Goal: Register for event/course

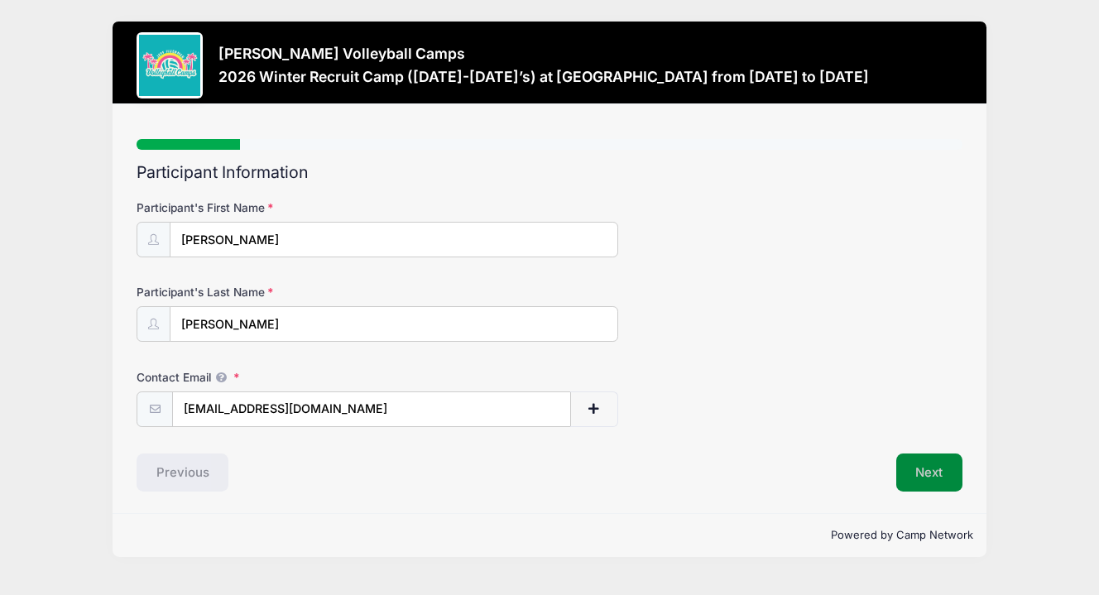
click at [941, 468] on button "Next" at bounding box center [930, 473] width 67 height 38
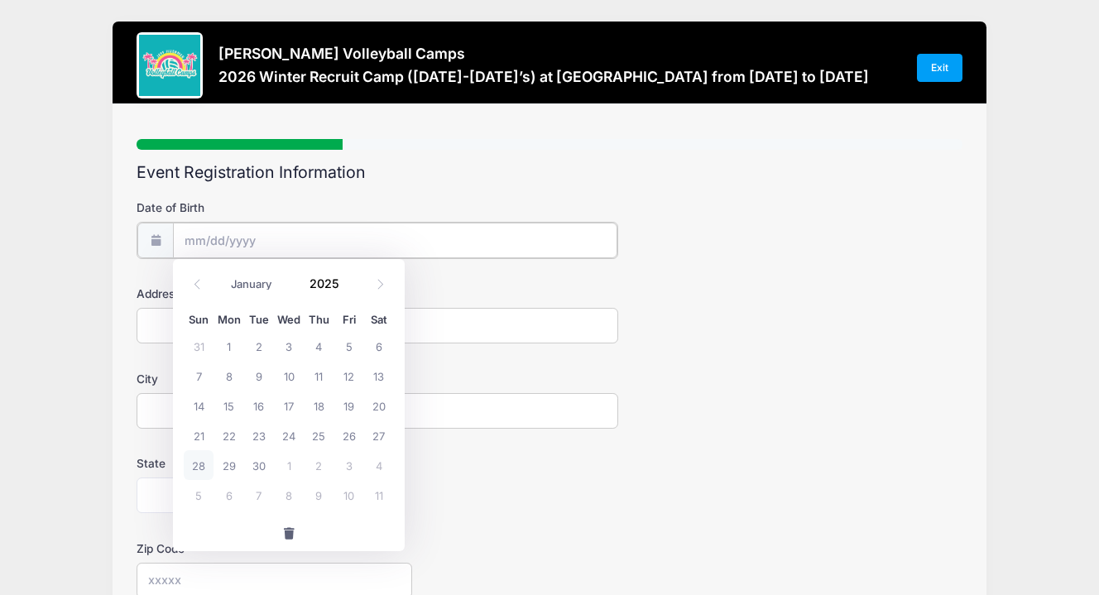
click at [402, 243] on input "Date of Birth" at bounding box center [395, 241] width 445 height 36
click at [205, 240] on input "Date of Birth" at bounding box center [395, 241] width 445 height 36
click at [195, 238] on input "Date of Birth" at bounding box center [395, 241] width 445 height 36
click at [385, 286] on icon at bounding box center [380, 284] width 11 height 11
select select "9"
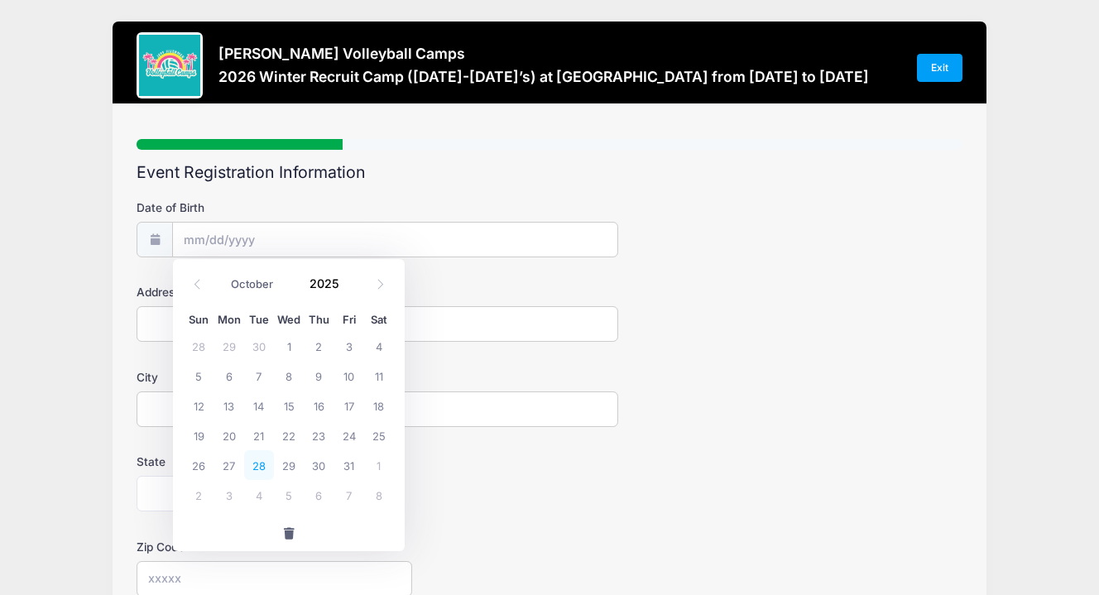
click at [262, 461] on span "28" at bounding box center [259, 465] width 30 height 30
type input "[DATE]"
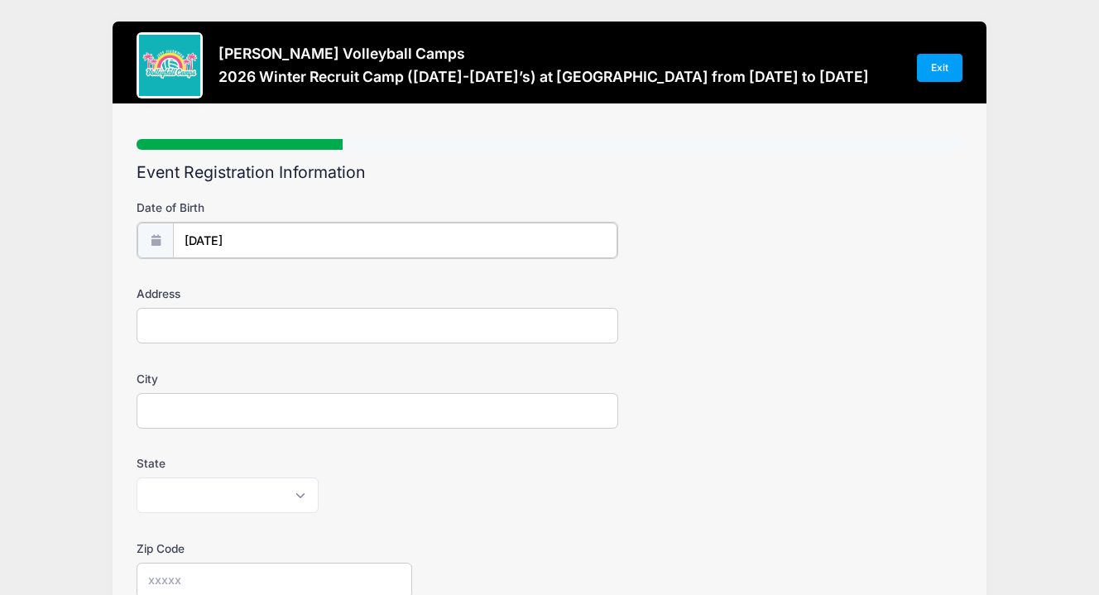
click at [261, 240] on input "[DATE]" at bounding box center [395, 241] width 445 height 36
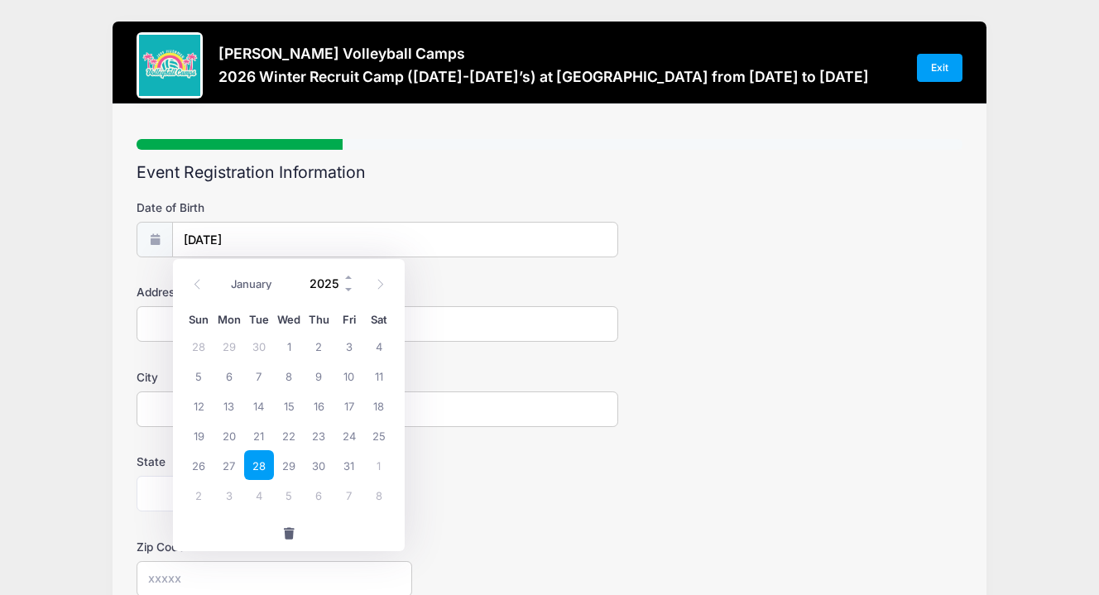
click at [328, 284] on input "2025" at bounding box center [328, 283] width 54 height 25
click at [348, 291] on span at bounding box center [350, 289] width 12 height 12
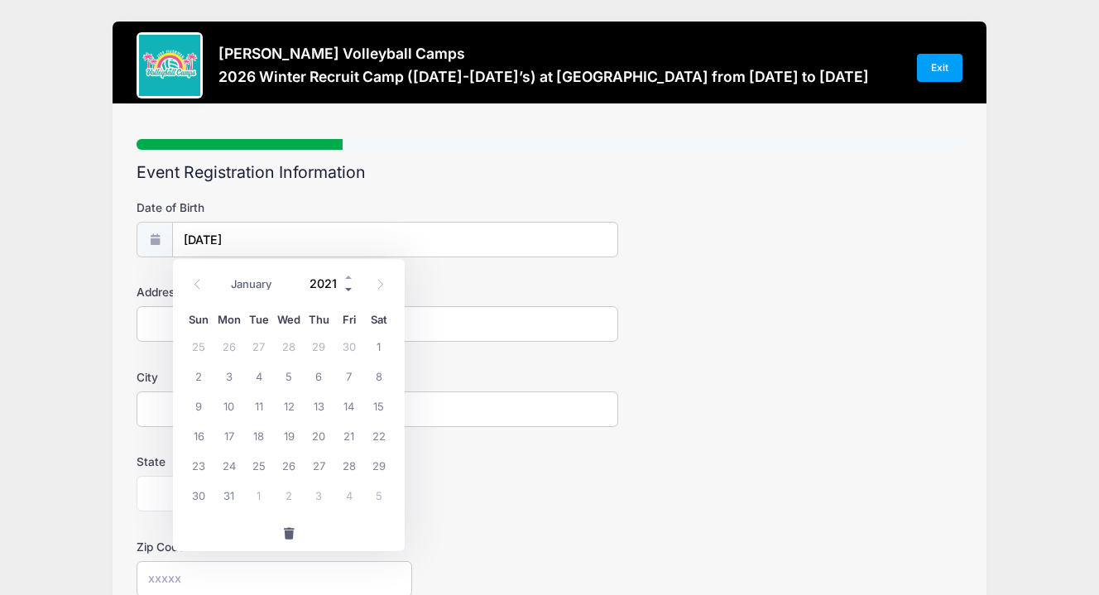
click at [348, 291] on span at bounding box center [350, 289] width 12 height 12
click at [348, 290] on span at bounding box center [350, 289] width 12 height 12
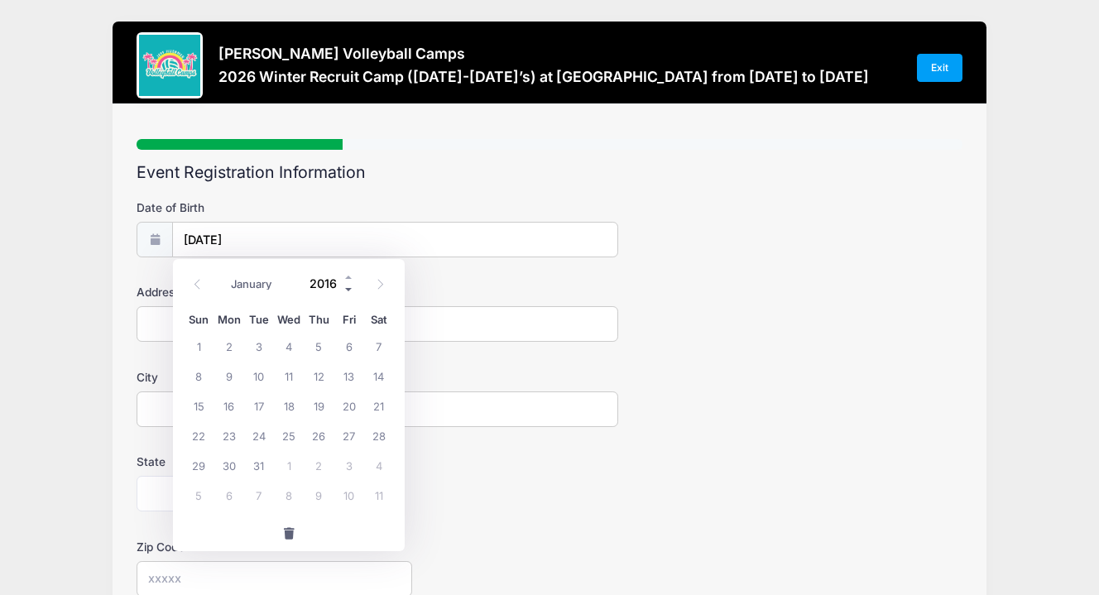
click at [348, 290] on span at bounding box center [350, 289] width 12 height 12
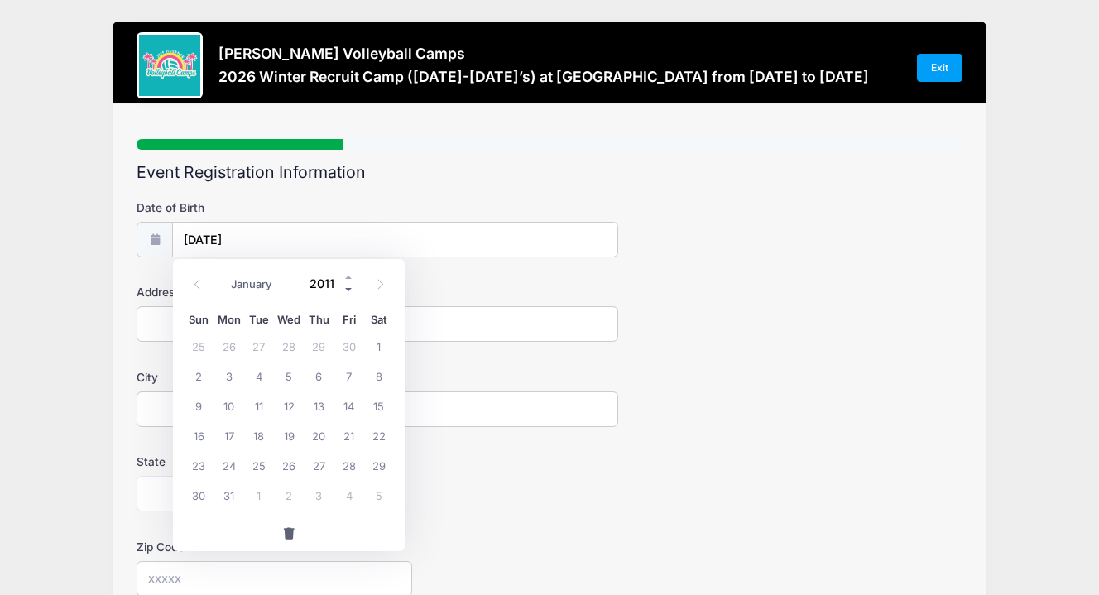
click at [348, 290] on span at bounding box center [350, 289] width 12 height 12
type input "2009"
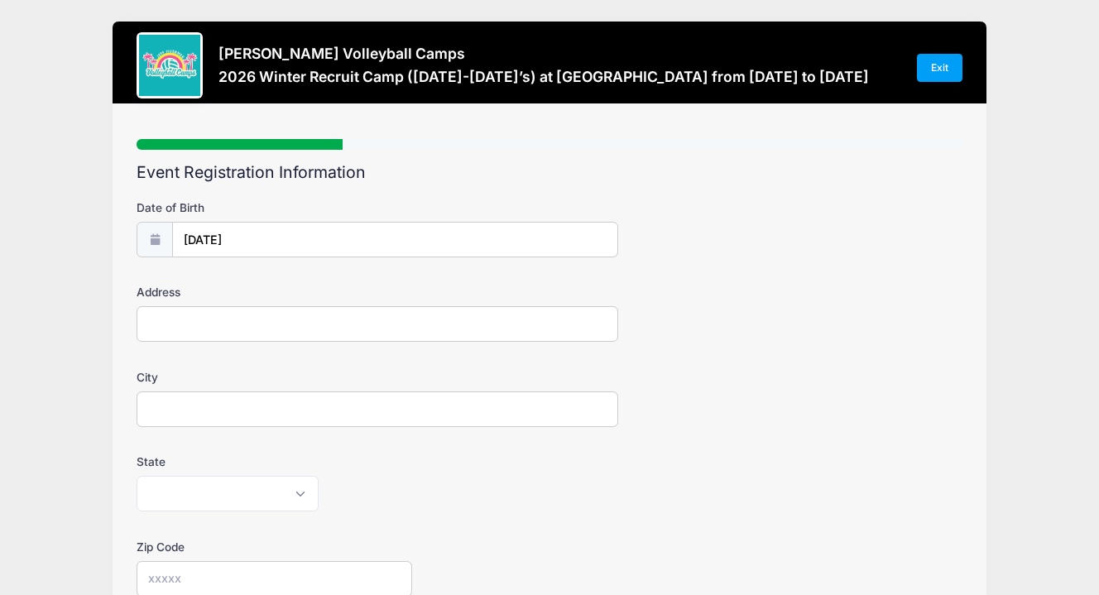
click at [430, 281] on form "Date of Birth [DATE] Address City State [US_STATE] [US_STATE] [US_STATE] [US_ST…" at bounding box center [550, 554] width 826 height 709
click at [187, 325] on input "Address" at bounding box center [378, 324] width 482 height 36
type input "[STREET_ADDRESS]"
type input "[GEOGRAPHIC_DATA]"
select select "CA"
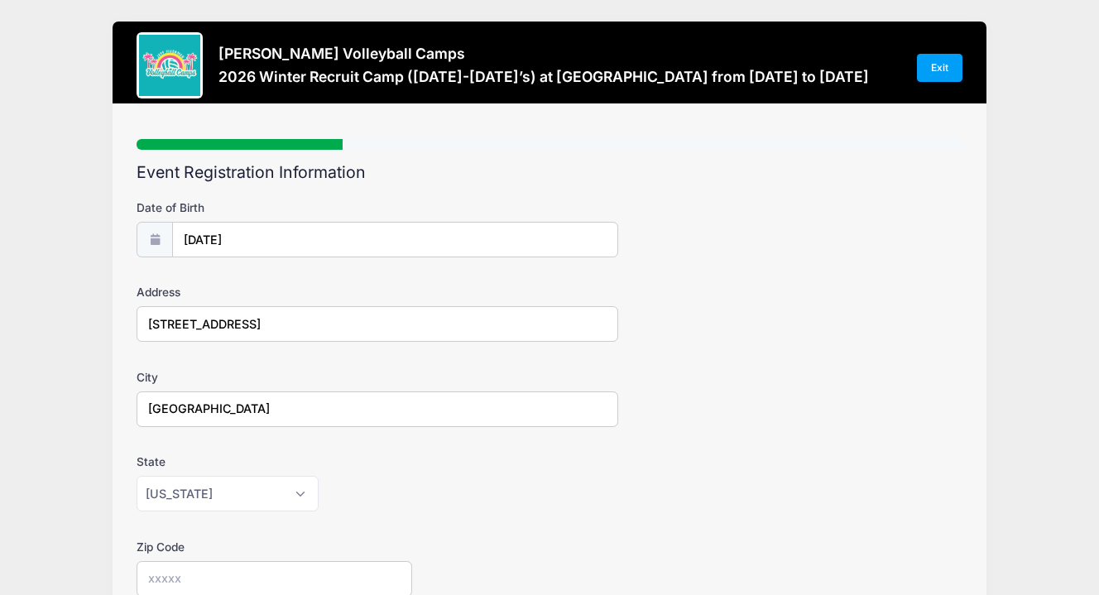
type input "92131"
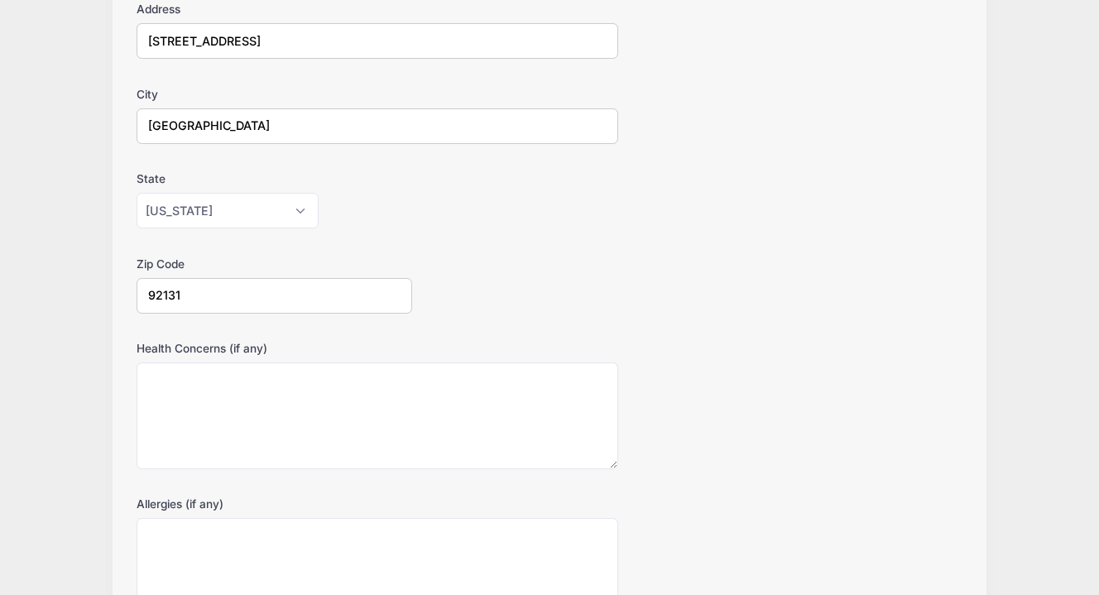
scroll to position [318, 0]
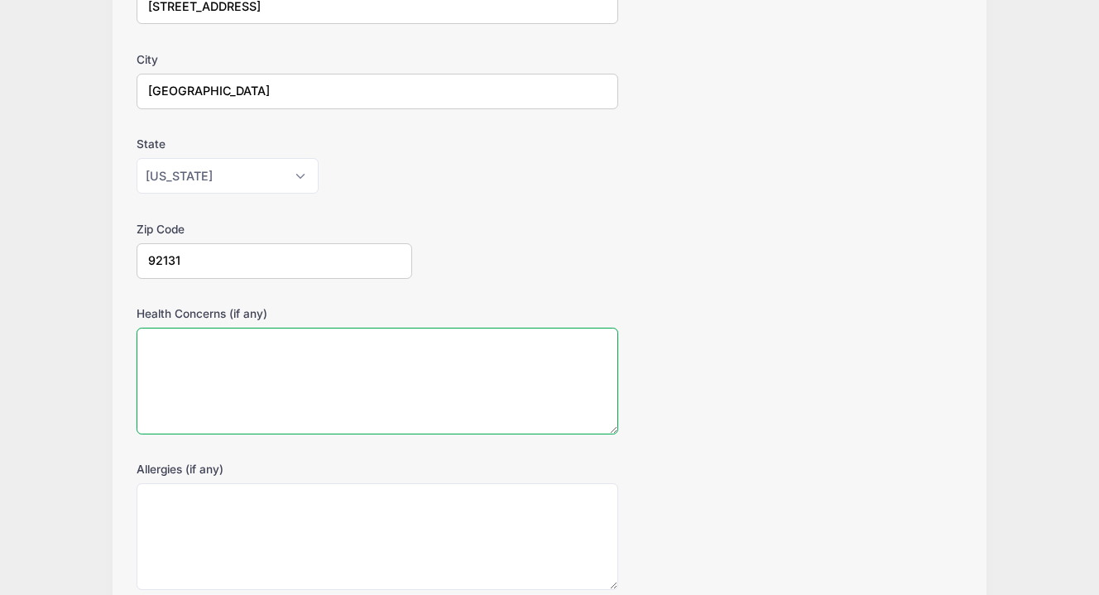
click at [247, 349] on textarea "Health Concerns (if any)" at bounding box center [378, 381] width 482 height 107
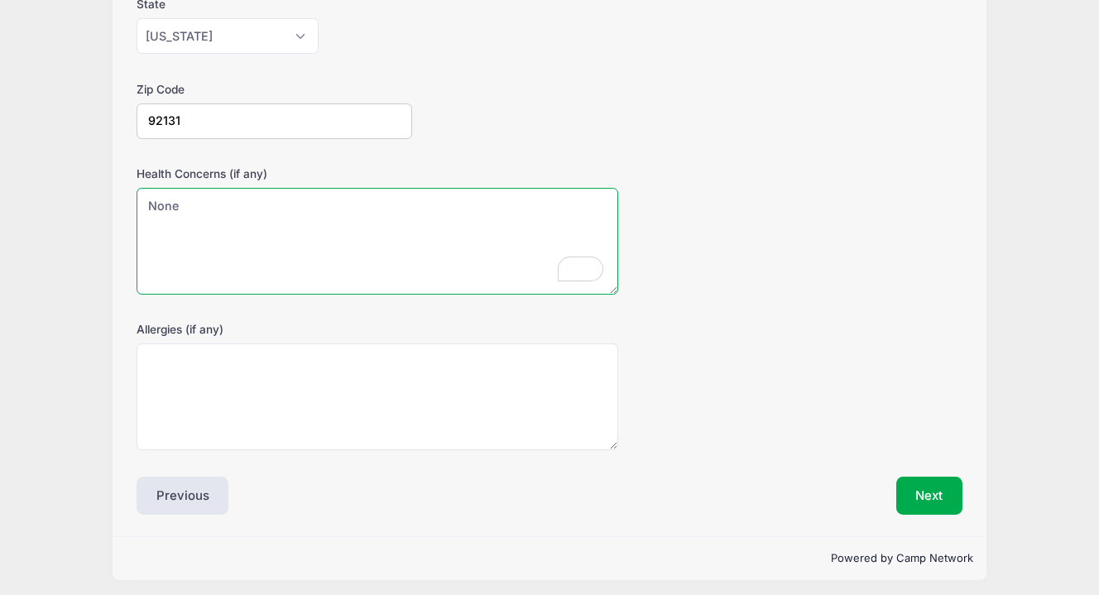
scroll to position [464, 0]
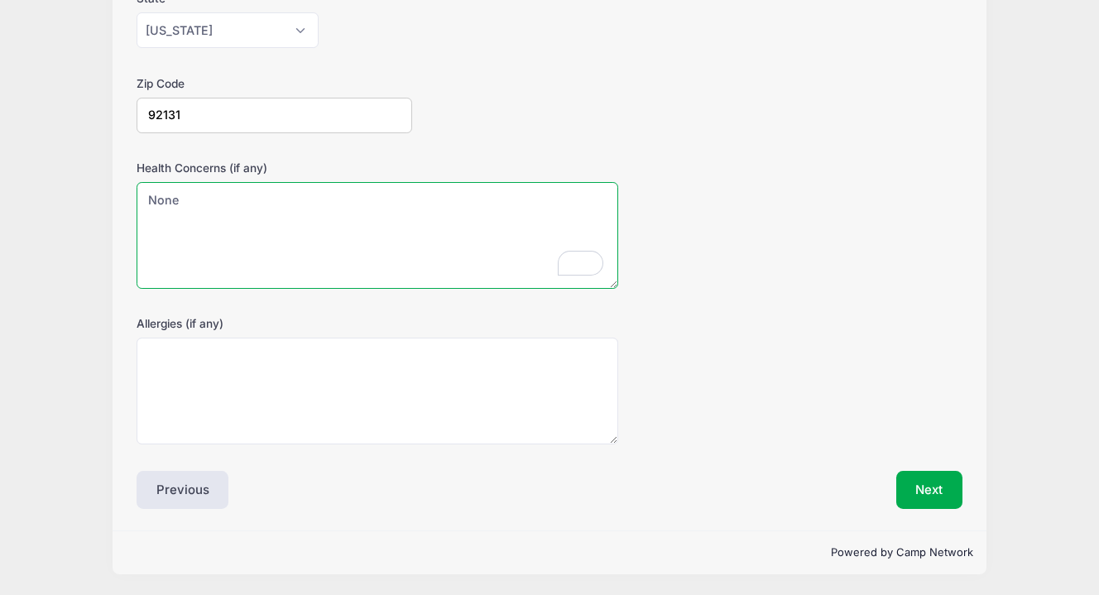
type textarea "None"
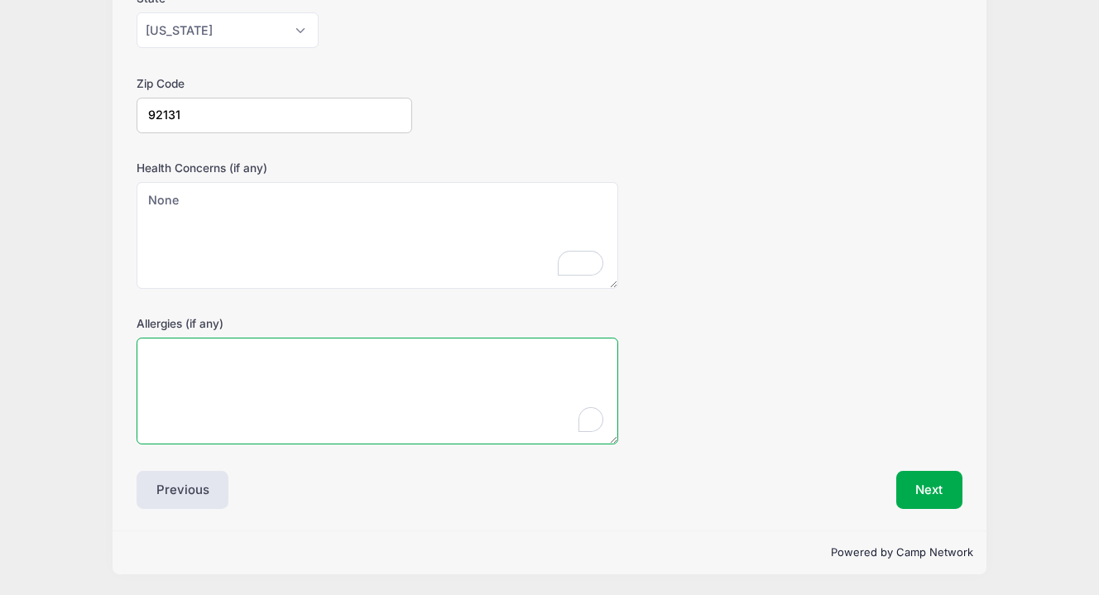
click at [221, 352] on textarea "Allergies (if any)" at bounding box center [378, 391] width 482 height 107
type textarea "None"
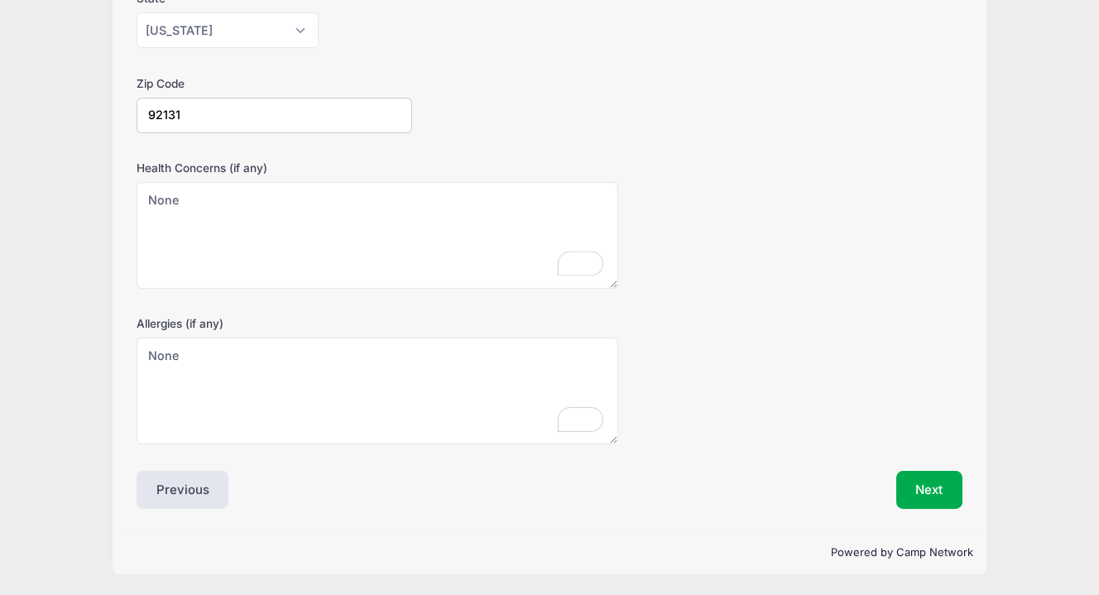
click at [762, 387] on div "[MEDICAL_DATA] (if any) None" at bounding box center [550, 379] width 826 height 129
click at [944, 481] on button "Next" at bounding box center [930, 490] width 67 height 38
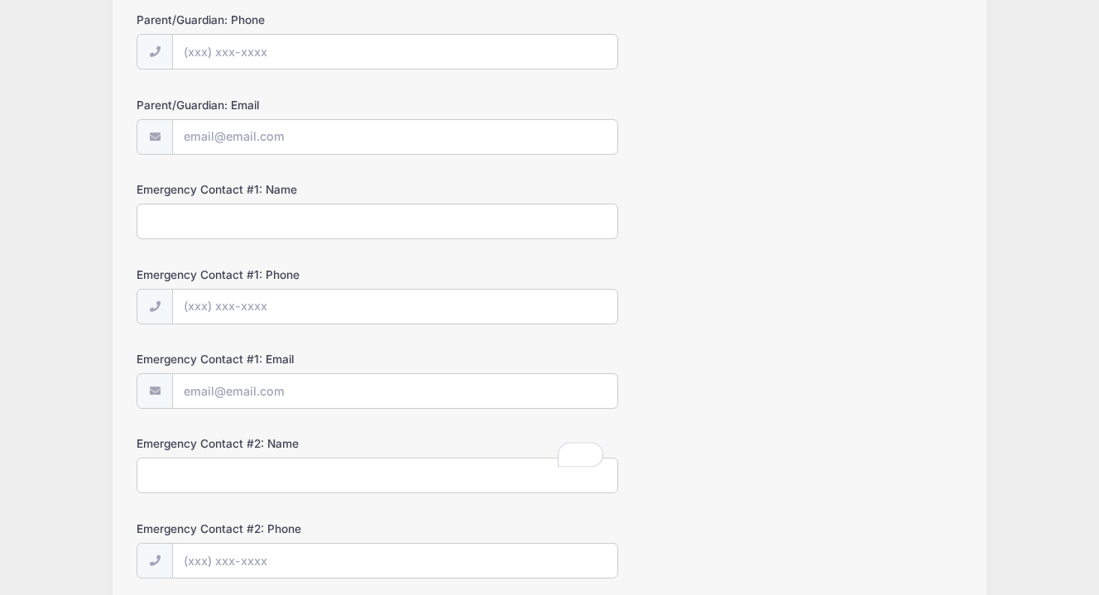
scroll to position [0, 0]
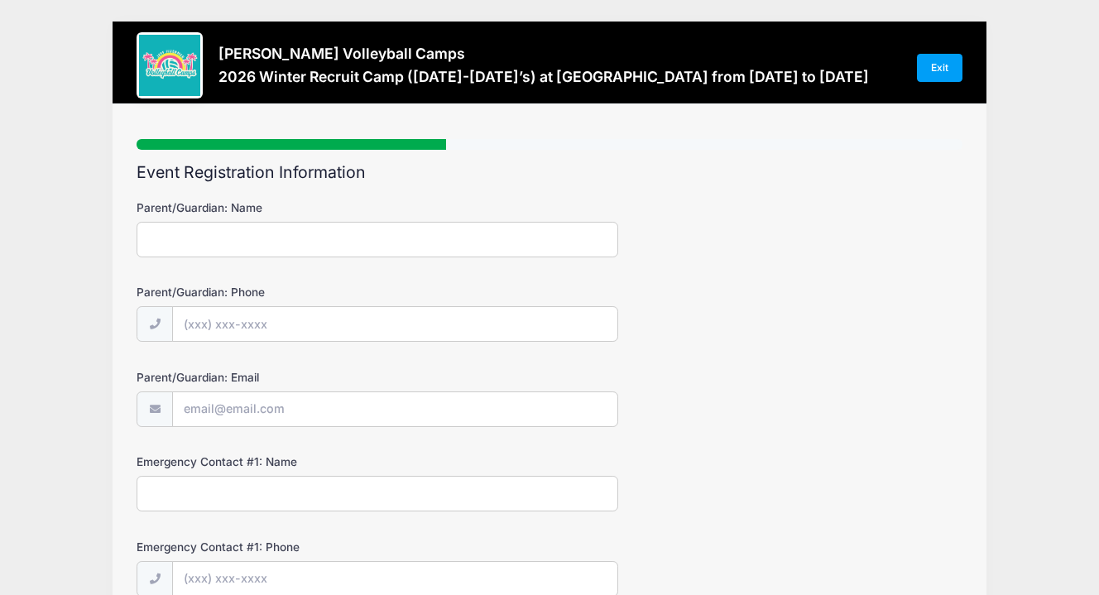
click at [306, 232] on input "Parent/Guardian: Name" at bounding box center [378, 240] width 482 height 36
type input "d"
type input "[PERSON_NAME]"
type input "[PHONE_NUMBER]"
type input "[EMAIL_ADDRESS][DOMAIN_NAME]"
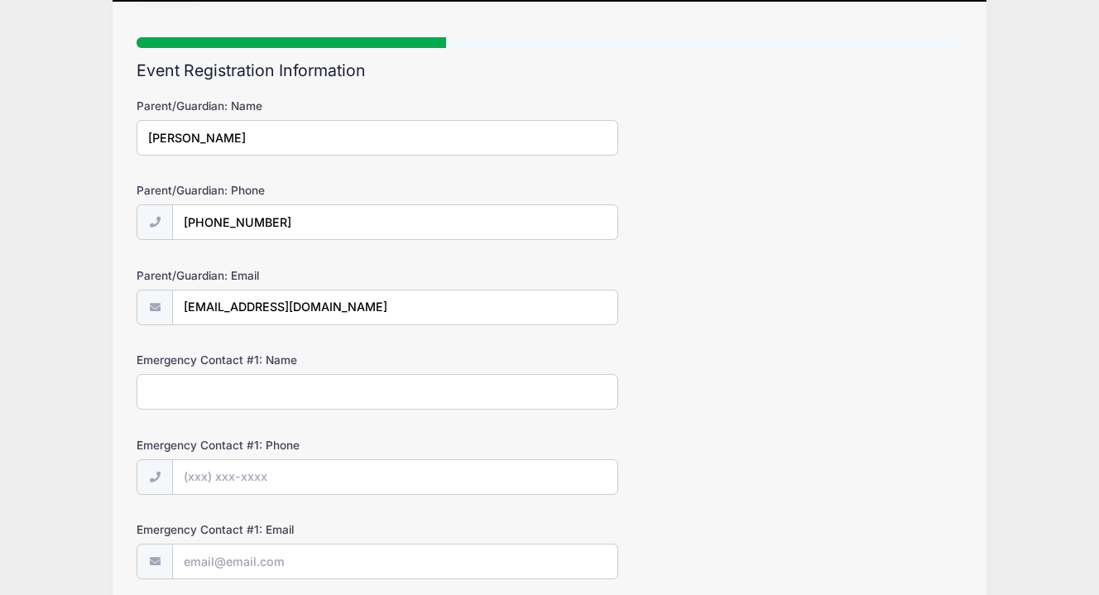
scroll to position [143, 0]
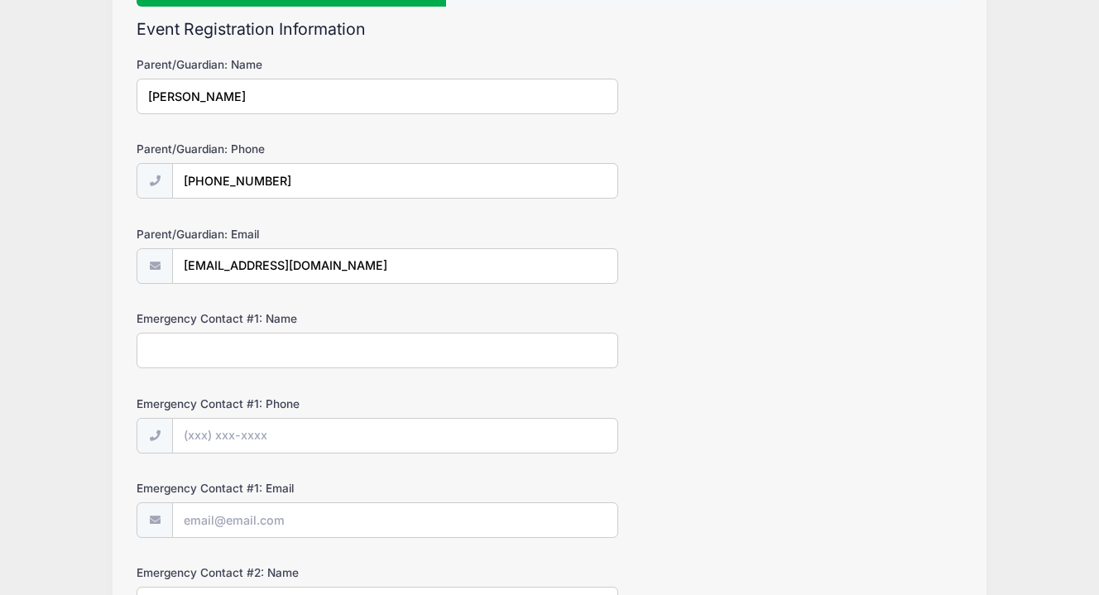
type input "[PERSON_NAME]"
click at [306, 352] on input "Emergency Contact #1: Name" at bounding box center [378, 351] width 482 height 36
type input "[PERSON_NAME] [PERSON_NAME]"
type input "[PHONE_NUMBER]"
type input "[EMAIL_ADDRESS][DOMAIN_NAME]"
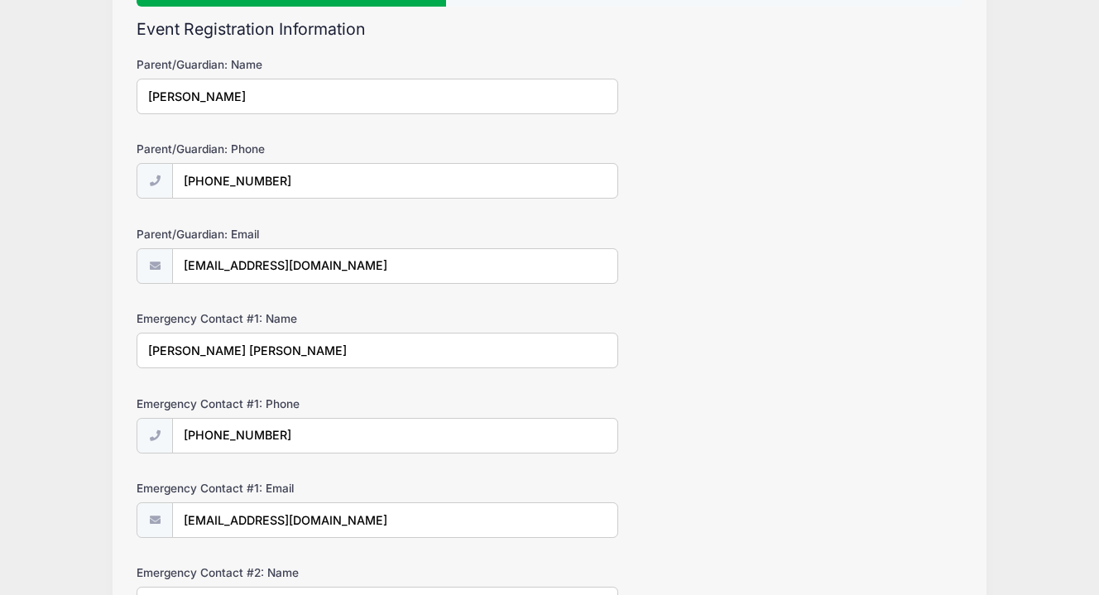
click at [234, 351] on input "[PERSON_NAME] [PERSON_NAME]" at bounding box center [378, 351] width 482 height 36
type input "[PERSON_NAME]"
click at [349, 401] on label "Emergency Contact #1: Phone" at bounding box center [275, 404] width 276 height 17
click at [349, 419] on input "[PHONE_NUMBER]" at bounding box center [395, 437] width 445 height 36
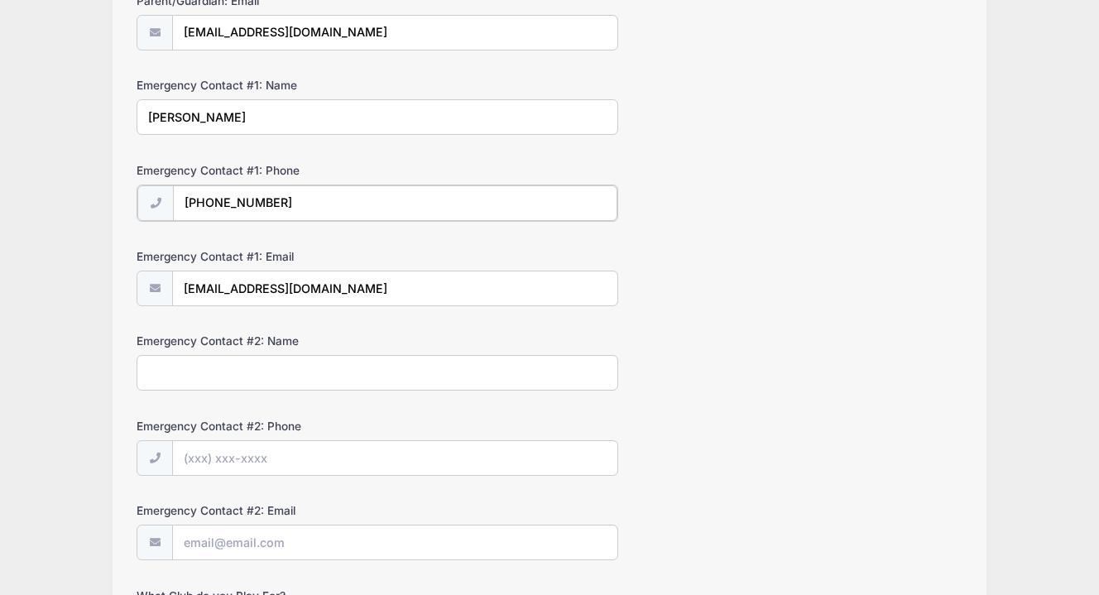
scroll to position [383, 0]
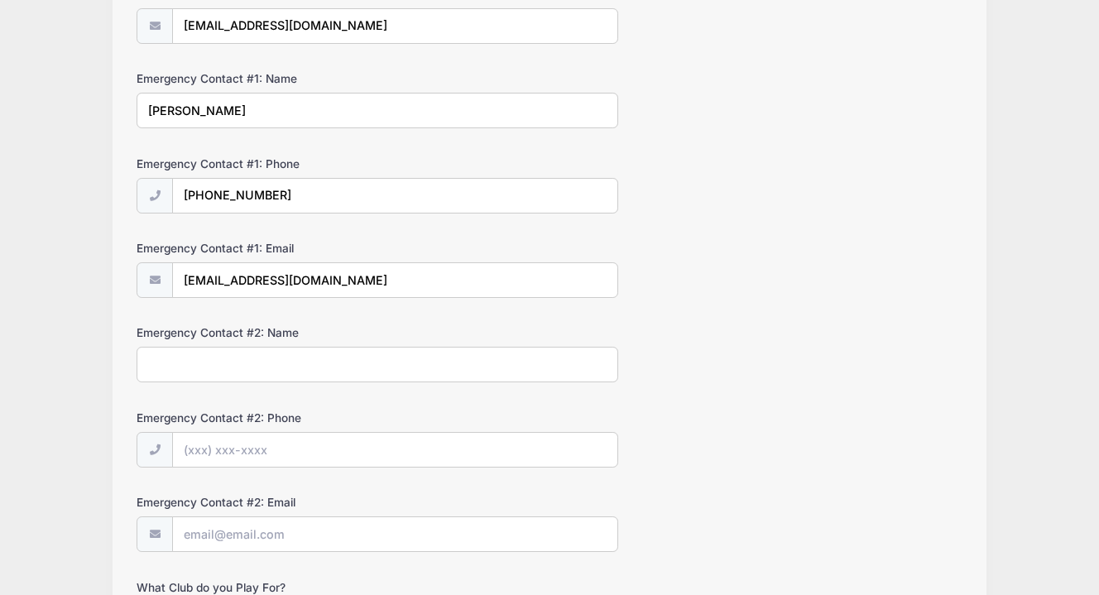
click at [328, 360] on input "Emergency Contact #2: Name" at bounding box center [378, 365] width 482 height 36
type input "[PERSON_NAME]"
type input "[PHONE_NUMBER]"
click at [302, 528] on input "Emergency Contact #2: Email" at bounding box center [395, 535] width 445 height 36
type input "[EMAIL_ADDRESS][DOMAIN_NAME]"
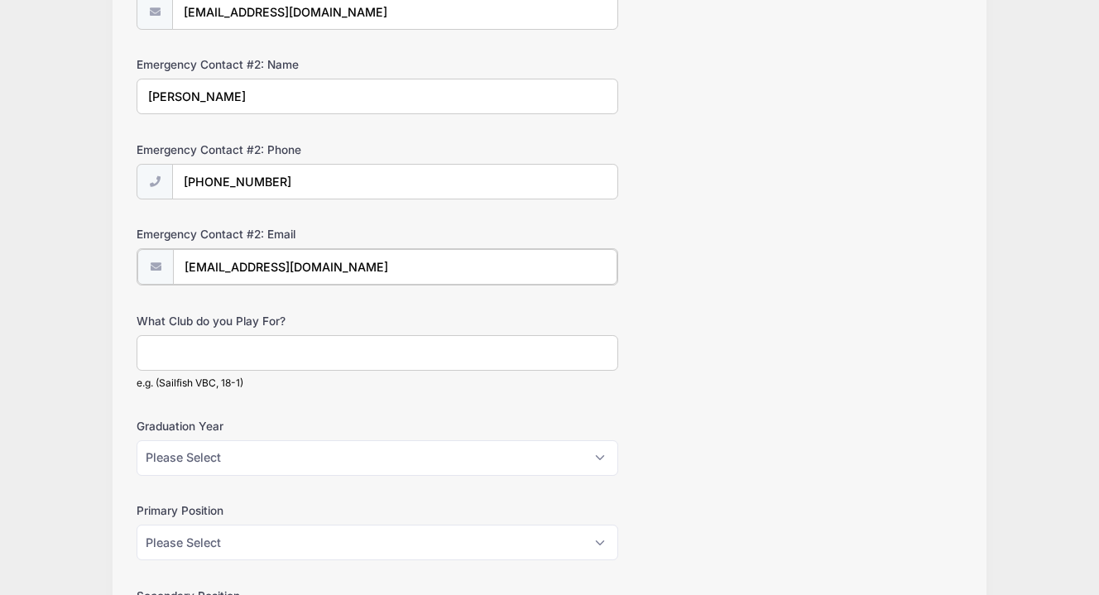
scroll to position [652, 0]
click at [314, 361] on input "What Club do you Play For?" at bounding box center [378, 351] width 482 height 36
type input "Coast, 17-2"
click at [262, 463] on select "Please Select 2026 2027 2028 2029 2030" at bounding box center [378, 456] width 482 height 36
select select "2028"
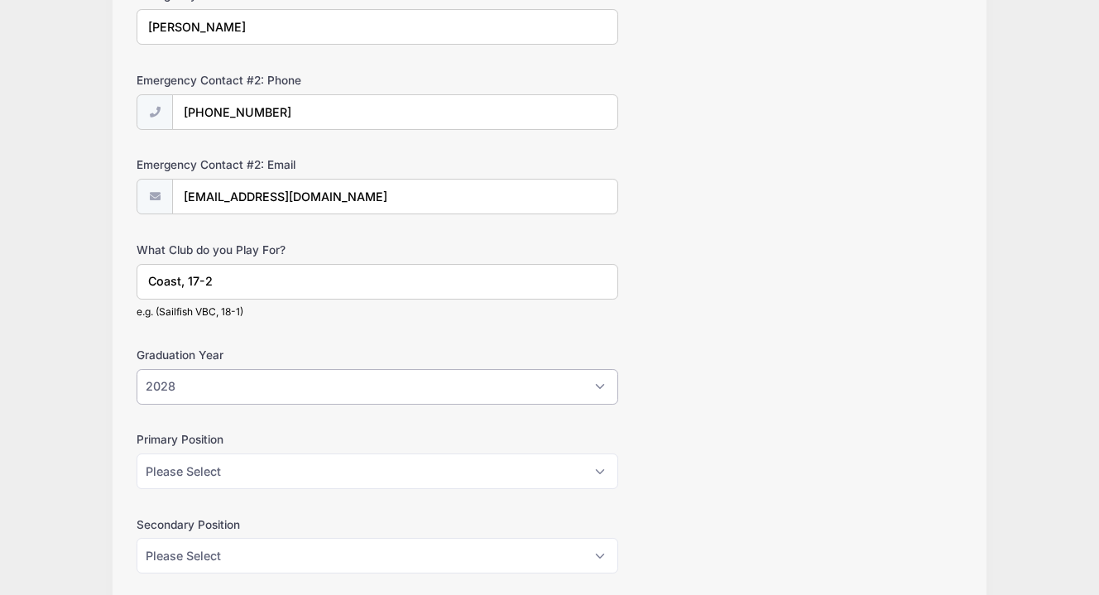
scroll to position [765, 0]
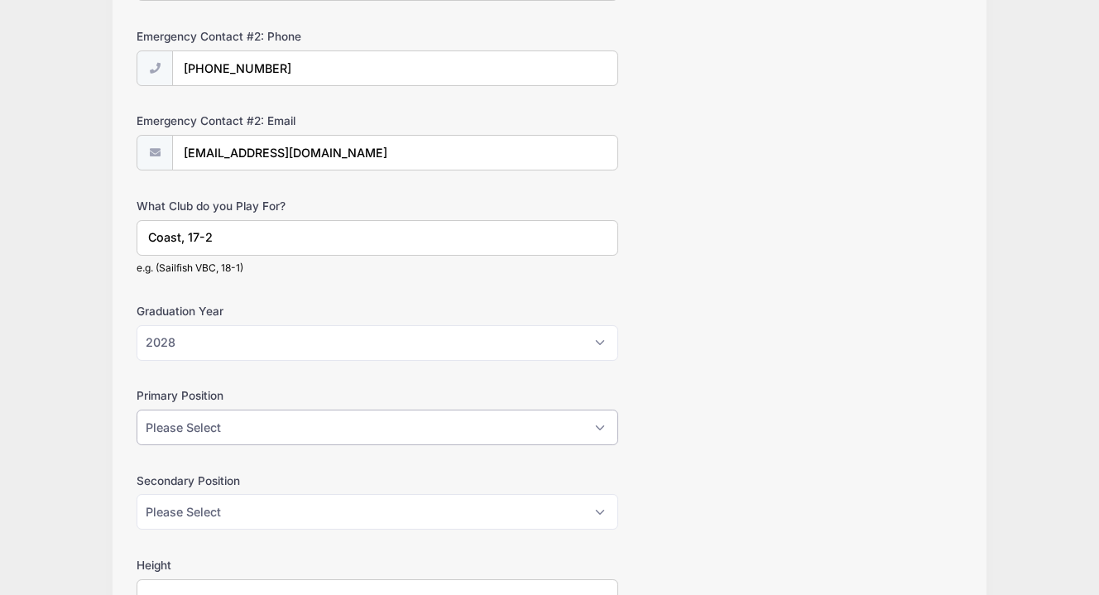
click at [297, 434] on select "Please Select Outside Hitter Rightside Hitter Libero Middle Setter" at bounding box center [378, 428] width 482 height 36
select select "Outside Hitter"
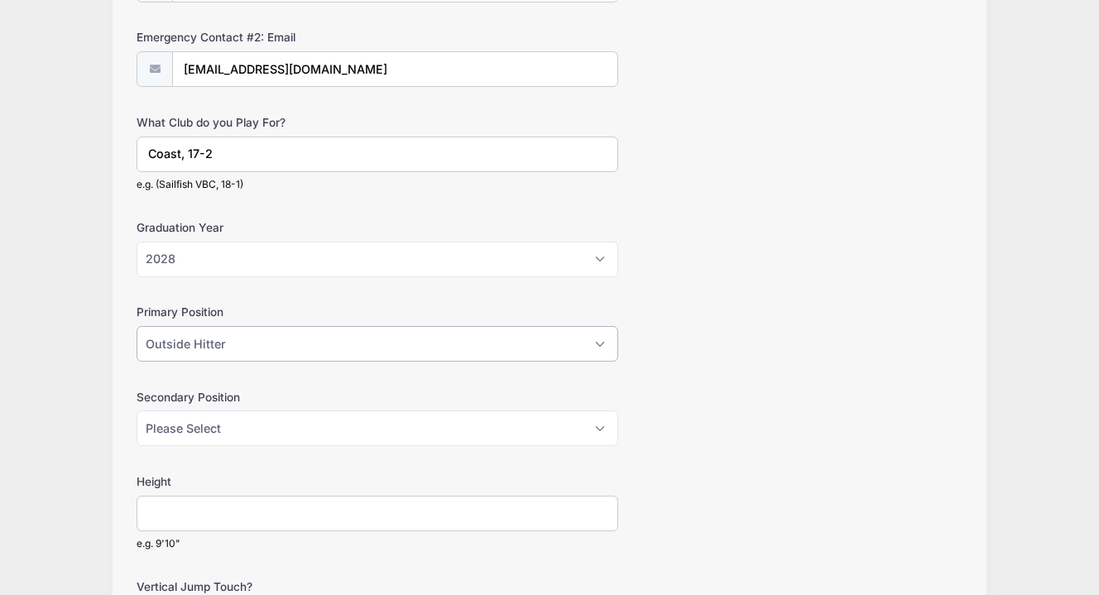
scroll to position [869, 0]
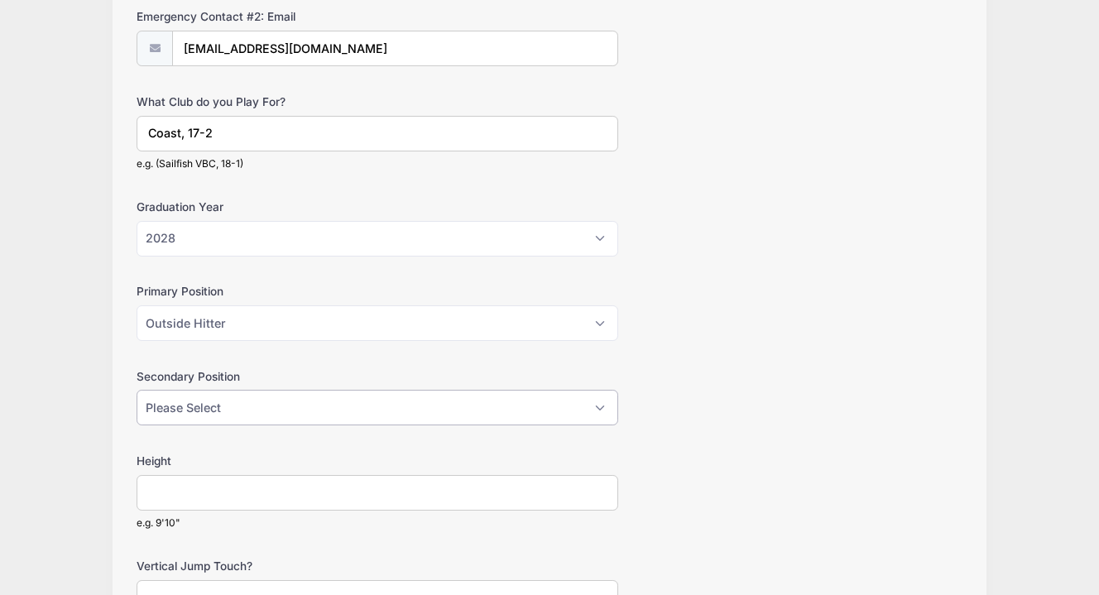
click at [330, 411] on select "Please Select Outside Hitter Rightside Hitter Libero Middle Setter" at bounding box center [378, 408] width 482 height 36
click at [288, 501] on input "Height" at bounding box center [378, 493] width 482 height 36
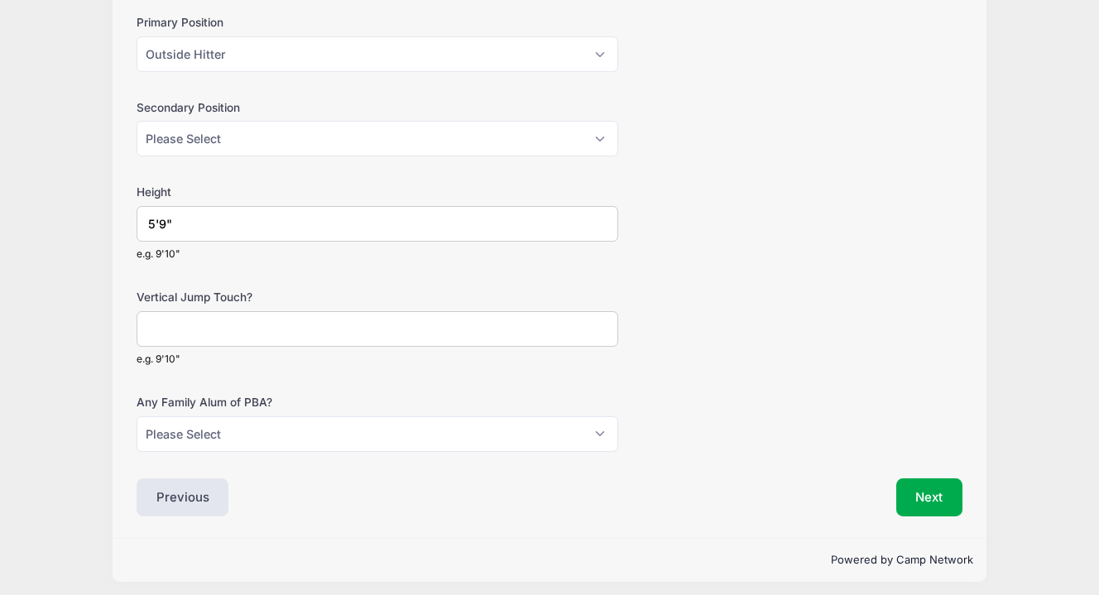
scroll to position [1146, 0]
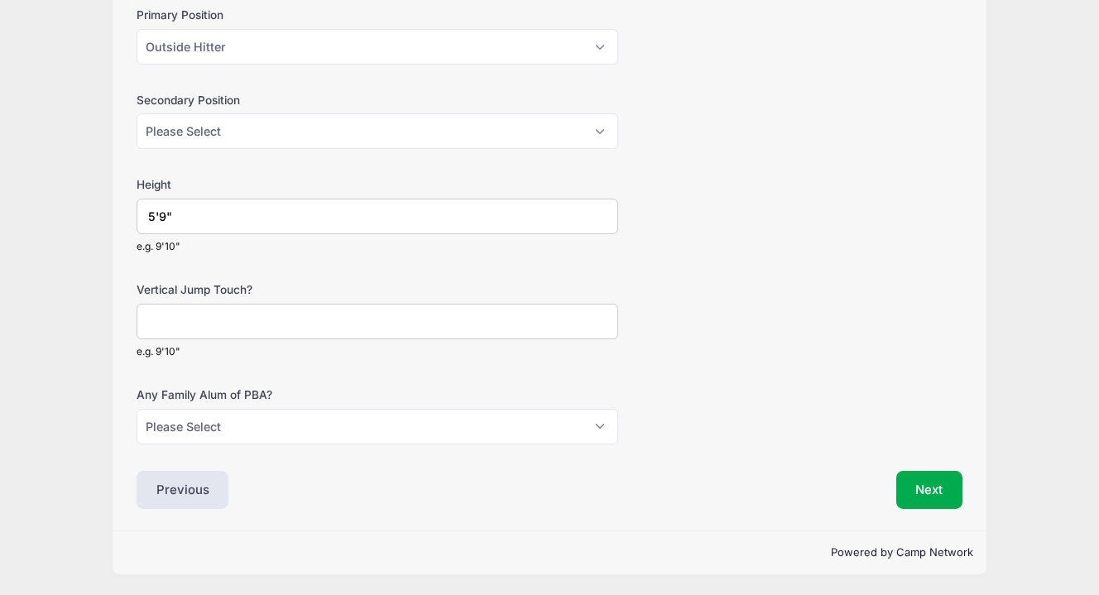
type input "5'9""
click at [370, 427] on select "Please Select Yes No" at bounding box center [378, 427] width 482 height 36
select select "No"
click at [200, 323] on input "Vertical Jump Touch?" at bounding box center [378, 322] width 482 height 36
type input "9'3""
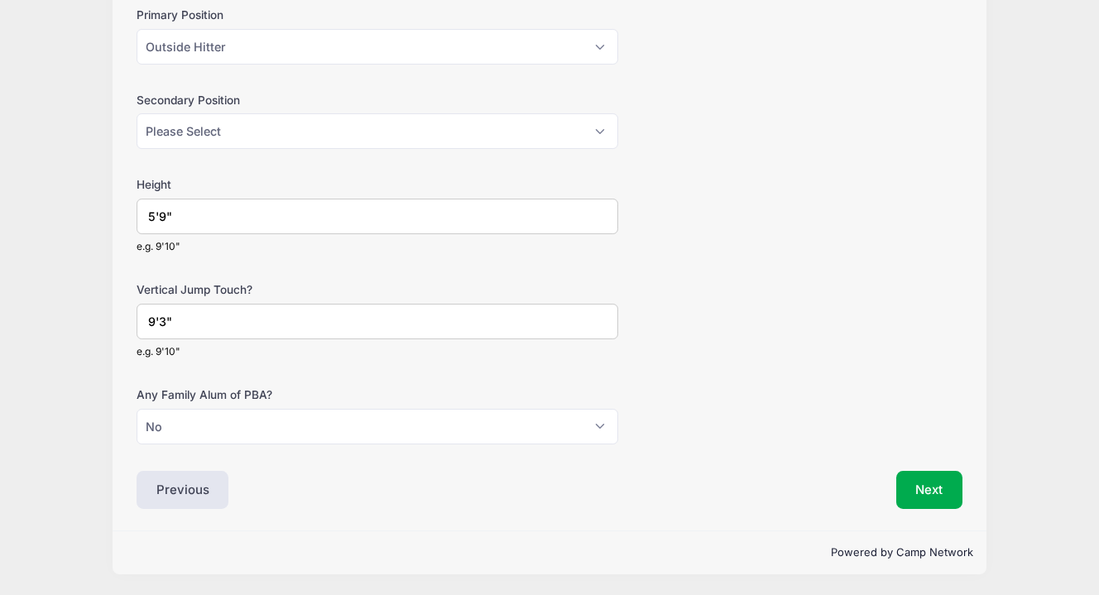
click at [929, 474] on button "Next" at bounding box center [930, 490] width 67 height 38
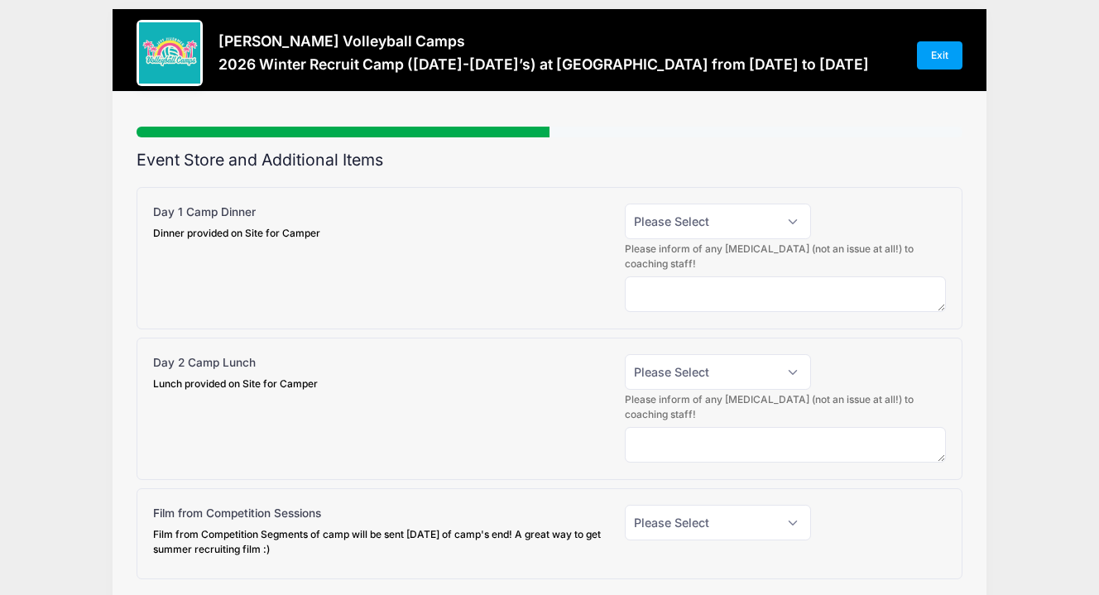
scroll to position [0, 0]
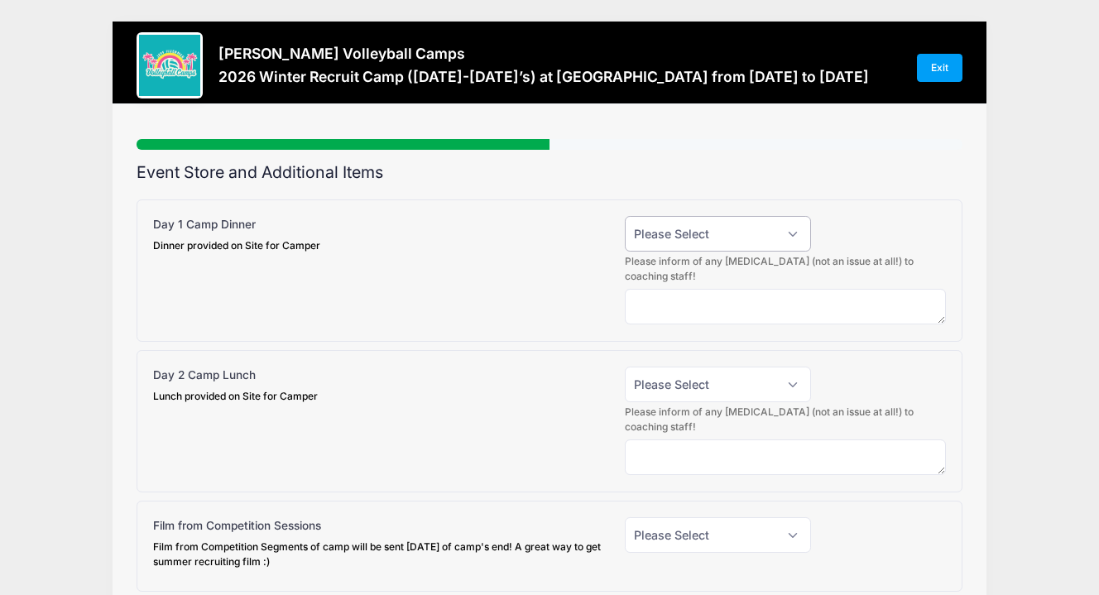
click at [790, 228] on select "Please Select Yes (+$15.00) No" at bounding box center [718, 234] width 186 height 36
click at [762, 373] on select "Please Select Yes (+$15.00) No" at bounding box center [718, 385] width 186 height 36
select select "1"
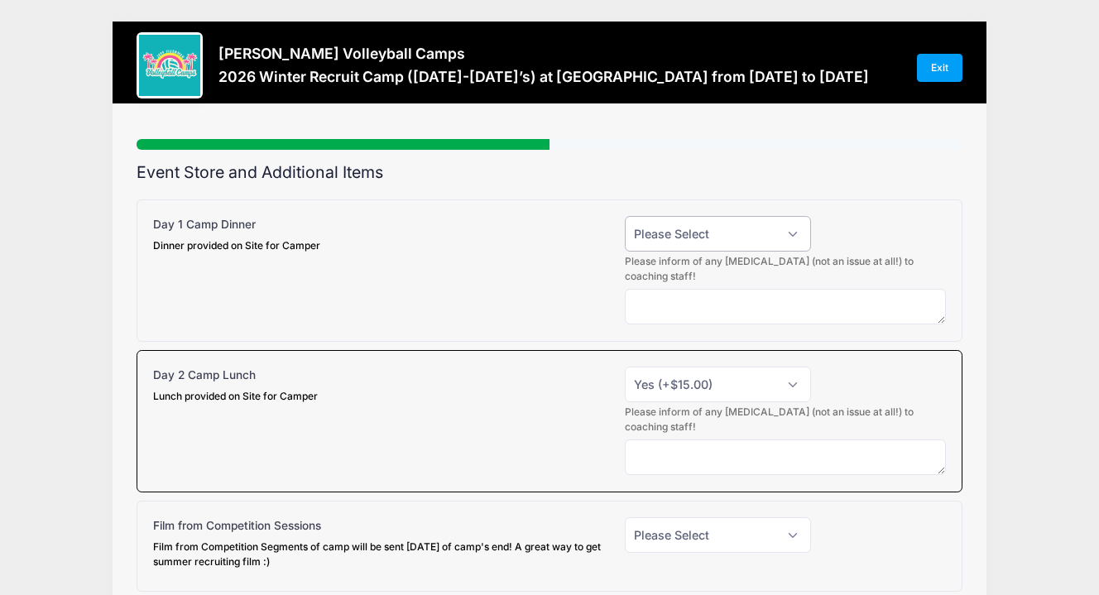
click at [761, 233] on select "Please Select Yes (+$15.00) No" at bounding box center [718, 234] width 186 height 36
select select "1"
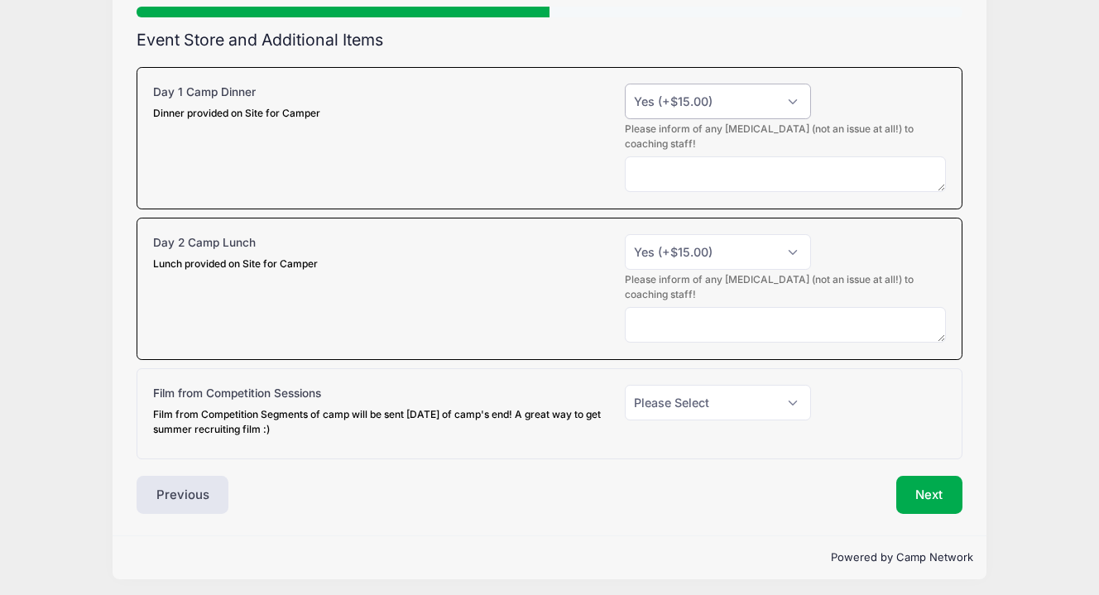
scroll to position [137, 0]
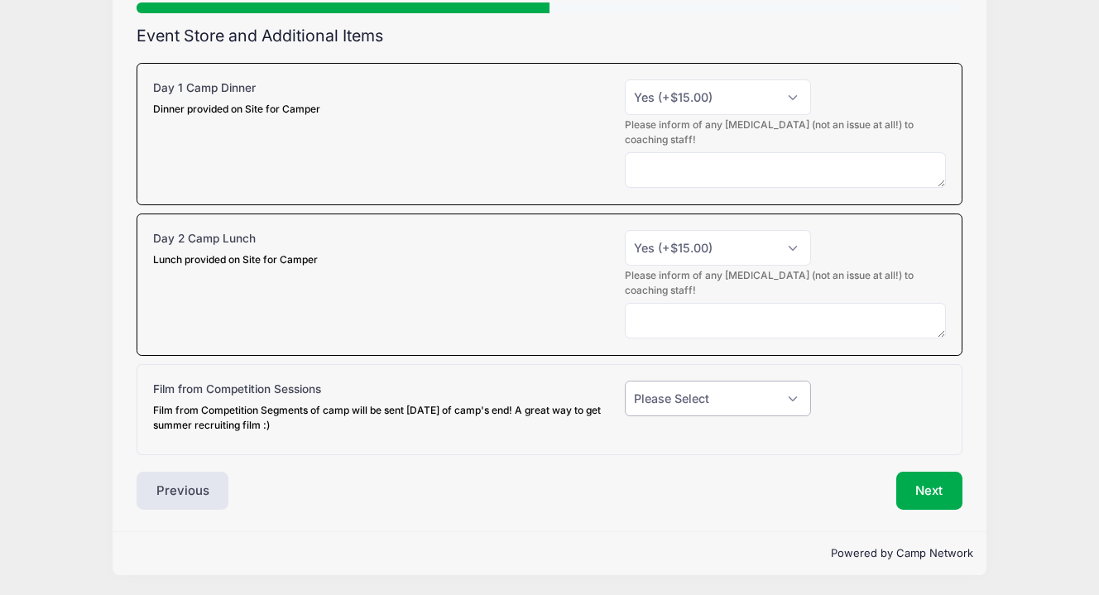
click at [721, 396] on select "Please Select Yes (+$20.00) No" at bounding box center [718, 399] width 186 height 36
select select "1"
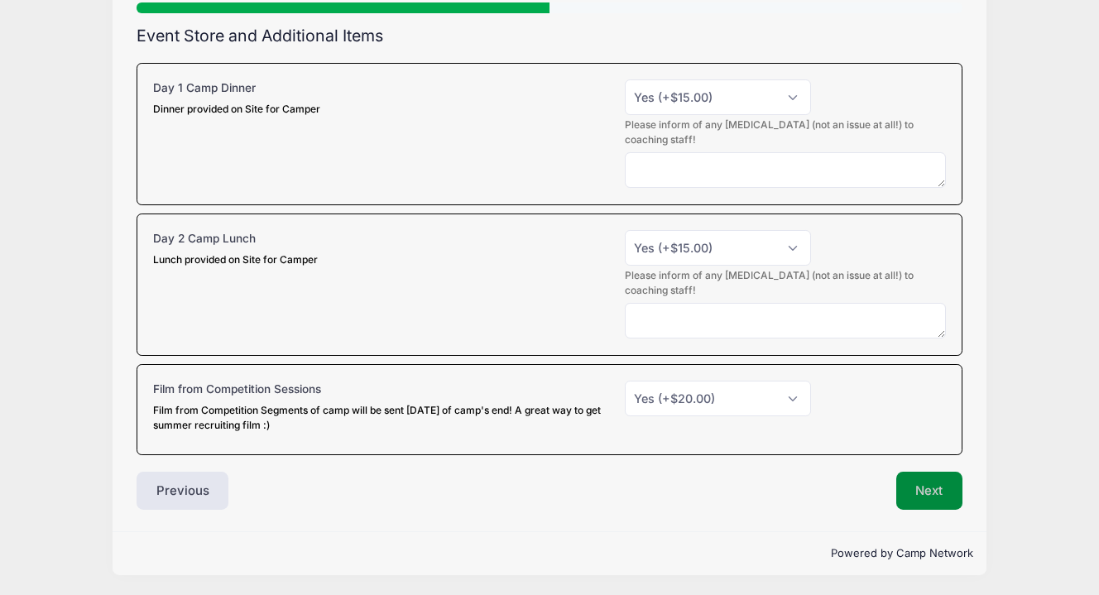
click at [918, 488] on button "Next" at bounding box center [930, 491] width 67 height 38
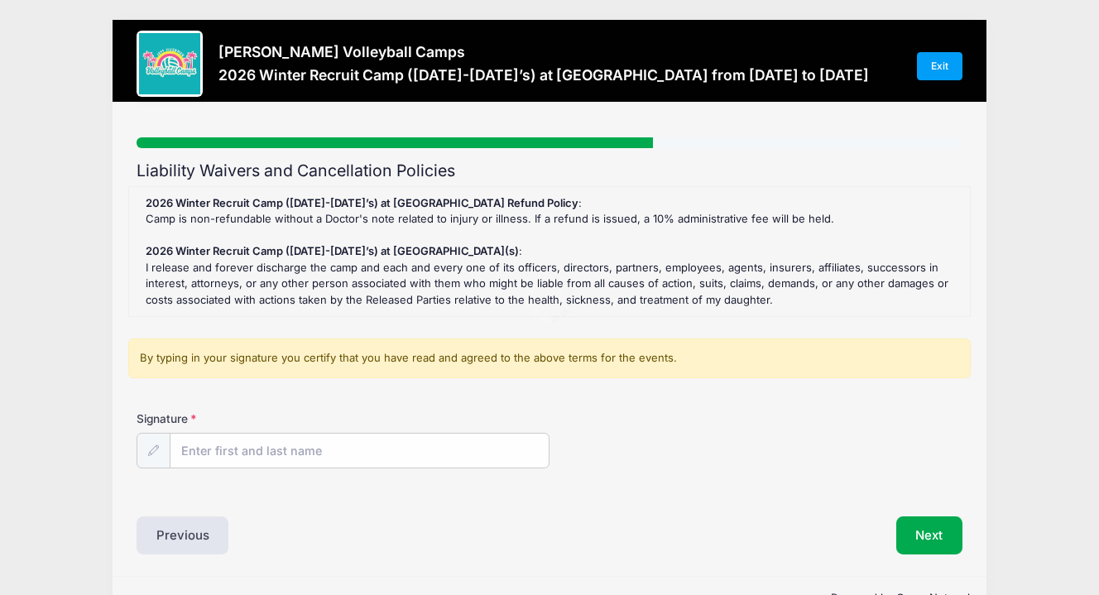
scroll to position [0, 0]
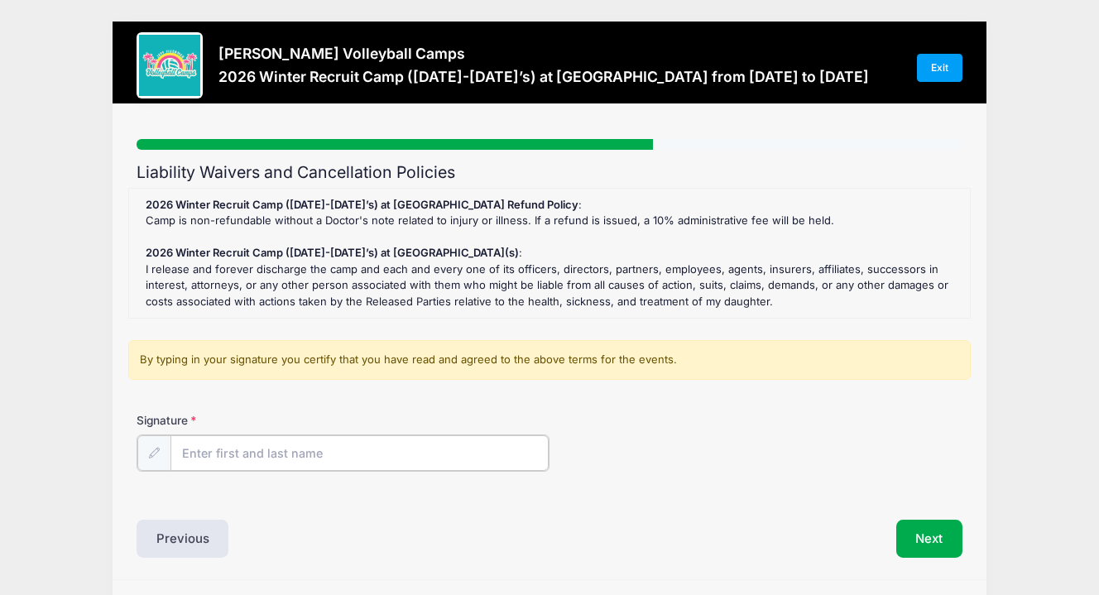
click at [216, 451] on input "Signature" at bounding box center [360, 453] width 378 height 36
click at [246, 453] on input "[PERSON_NAME]" at bounding box center [360, 453] width 378 height 36
type input "[PERSON_NAME]"
click at [790, 425] on div "Signature [PERSON_NAME]" at bounding box center [550, 441] width 826 height 58
click at [932, 541] on button "Next" at bounding box center [930, 537] width 67 height 38
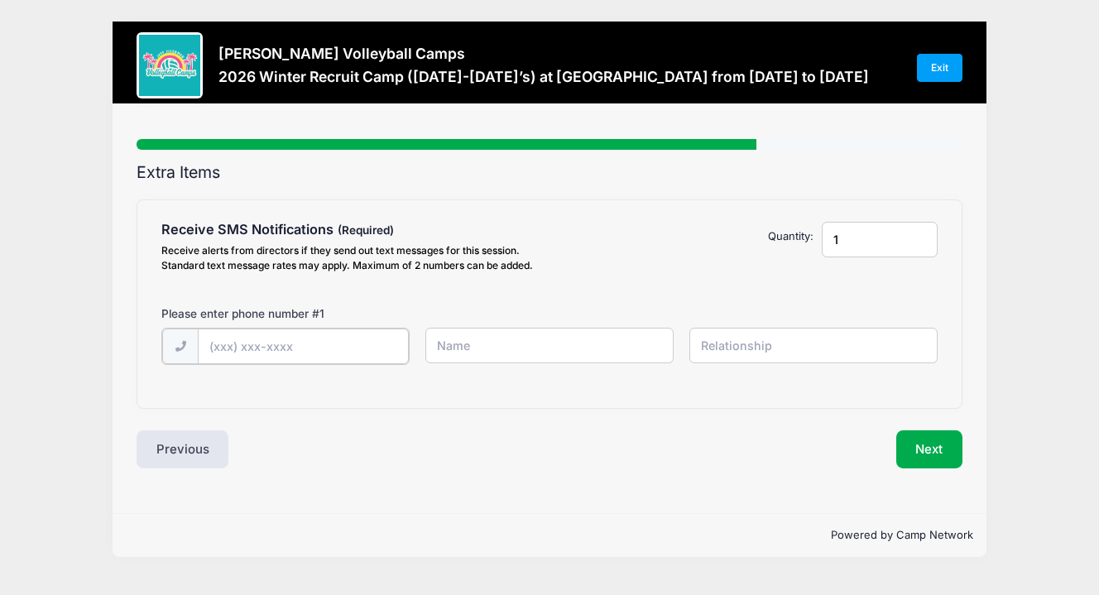
click at [240, 353] on input "text" at bounding box center [303, 347] width 210 height 36
type input "[PHONE_NUMBER]"
type input "[PERSON_NAME] [PERSON_NAME]"
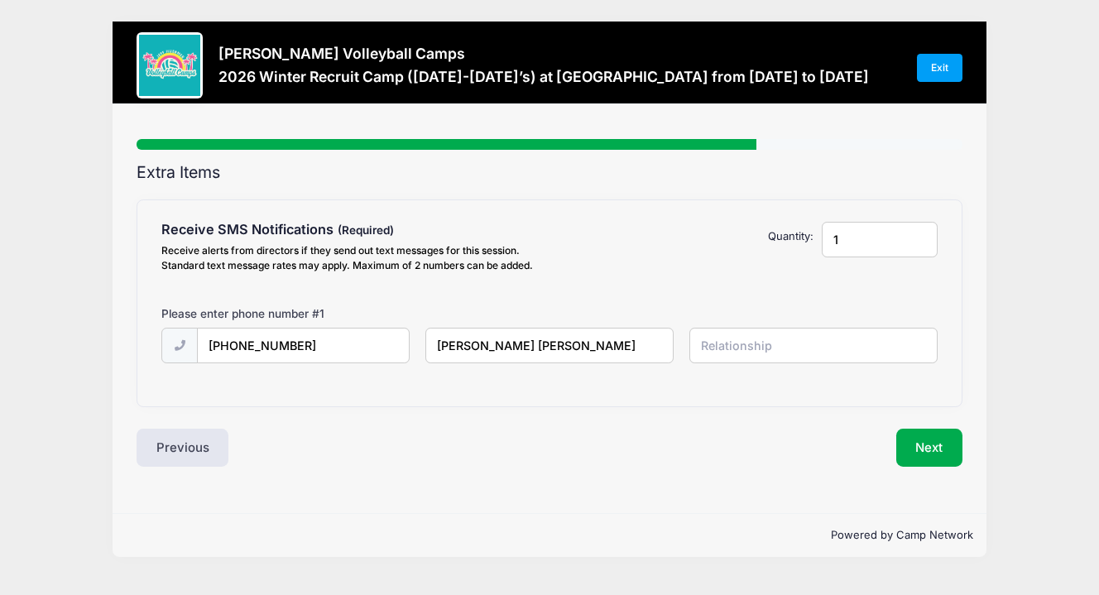
click at [566, 337] on input "[PERSON_NAME] [PERSON_NAME]" at bounding box center [549, 346] width 248 height 36
type input "[PERSON_NAME]"
click at [723, 355] on input "text" at bounding box center [814, 346] width 248 height 36
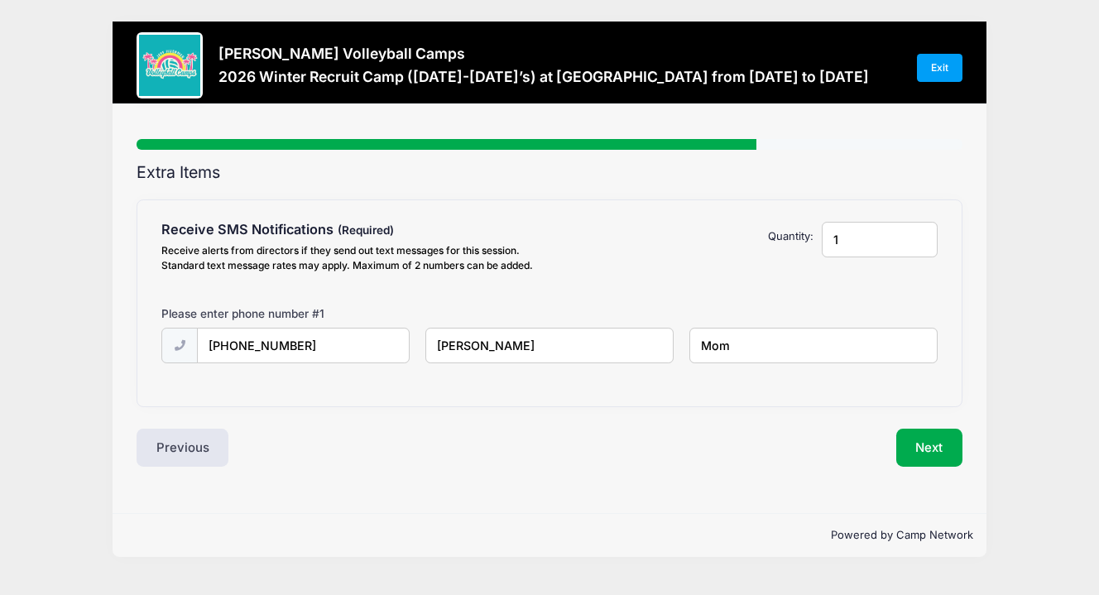
type input "Mom"
click at [735, 416] on div "Extra Items Receive SMS Notifications Receive alerts from directors if they sen…" at bounding box center [550, 315] width 826 height 304
type input "2"
click at [923, 231] on input "2" at bounding box center [880, 240] width 116 height 36
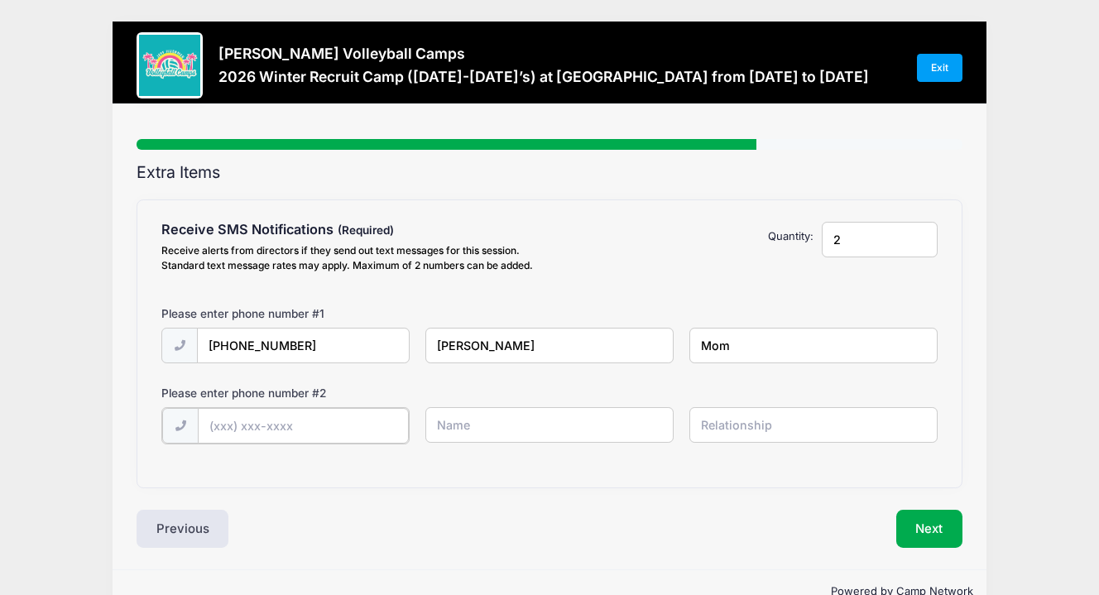
click at [334, 435] on input "text" at bounding box center [303, 426] width 210 height 36
type input "[PHONE_NUMBER]"
click at [488, 424] on input "text" at bounding box center [549, 425] width 248 height 36
type input "[PERSON_NAME]"
click at [754, 434] on input "text" at bounding box center [814, 425] width 248 height 36
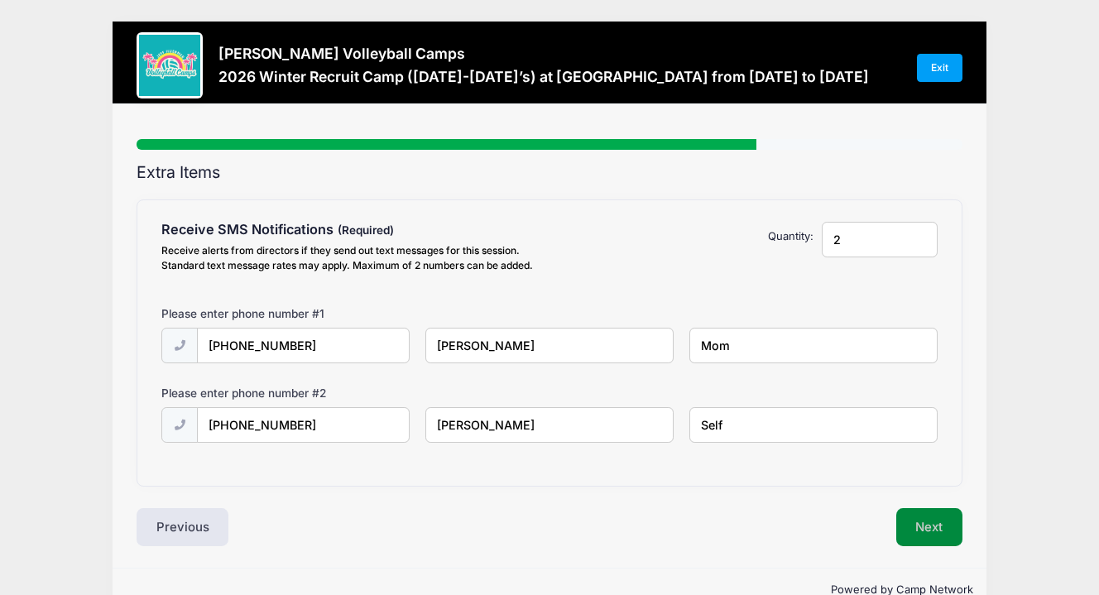
type input "Self"
click at [954, 526] on button "Next" at bounding box center [930, 527] width 67 height 38
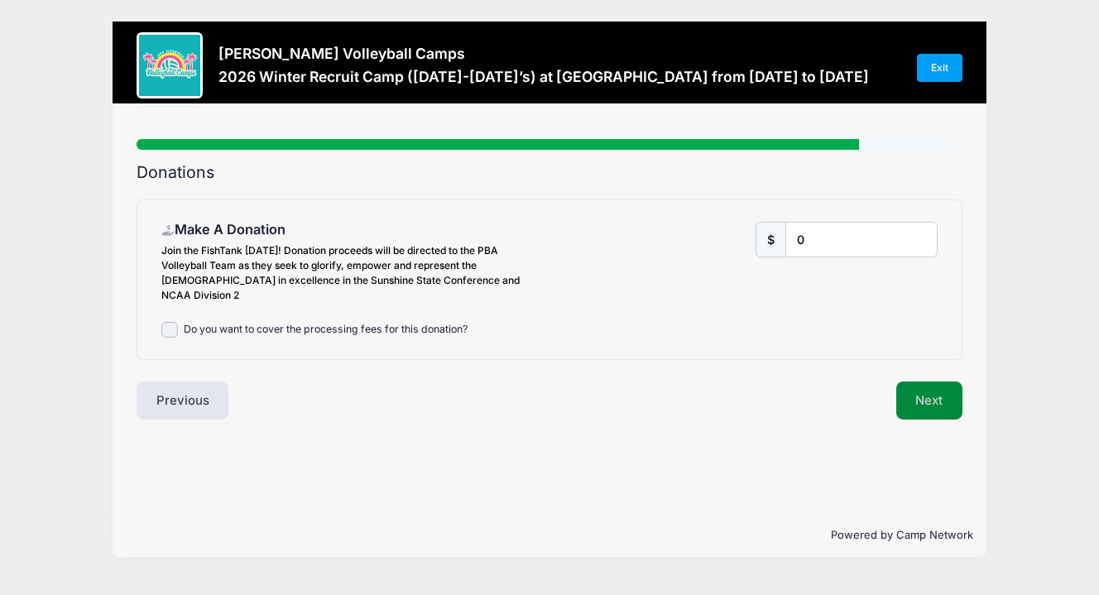
click at [938, 382] on button "Next" at bounding box center [930, 401] width 67 height 38
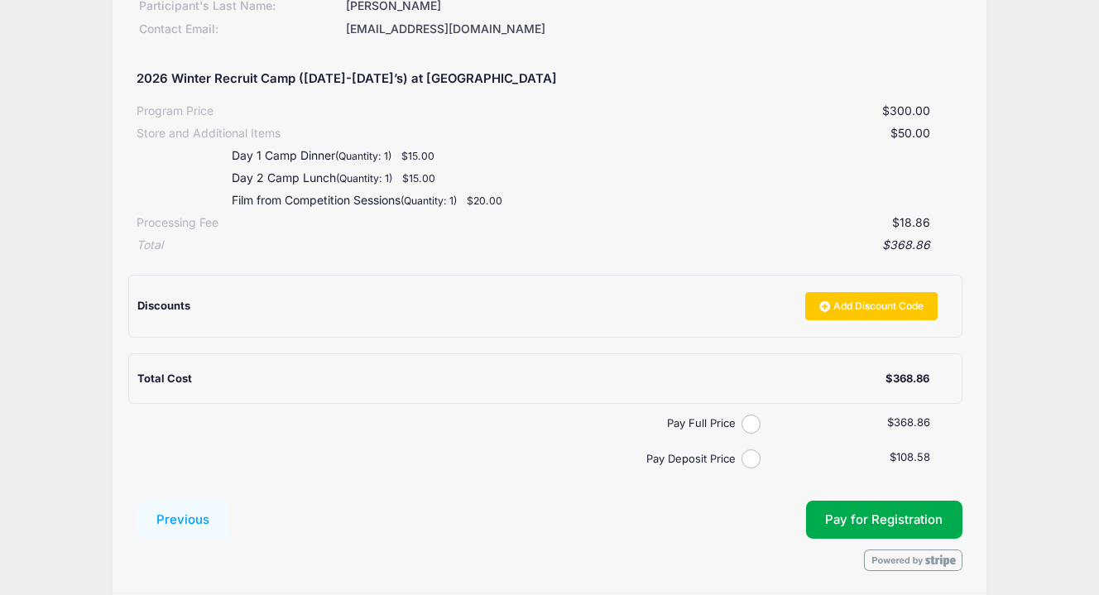
scroll to position [257, 0]
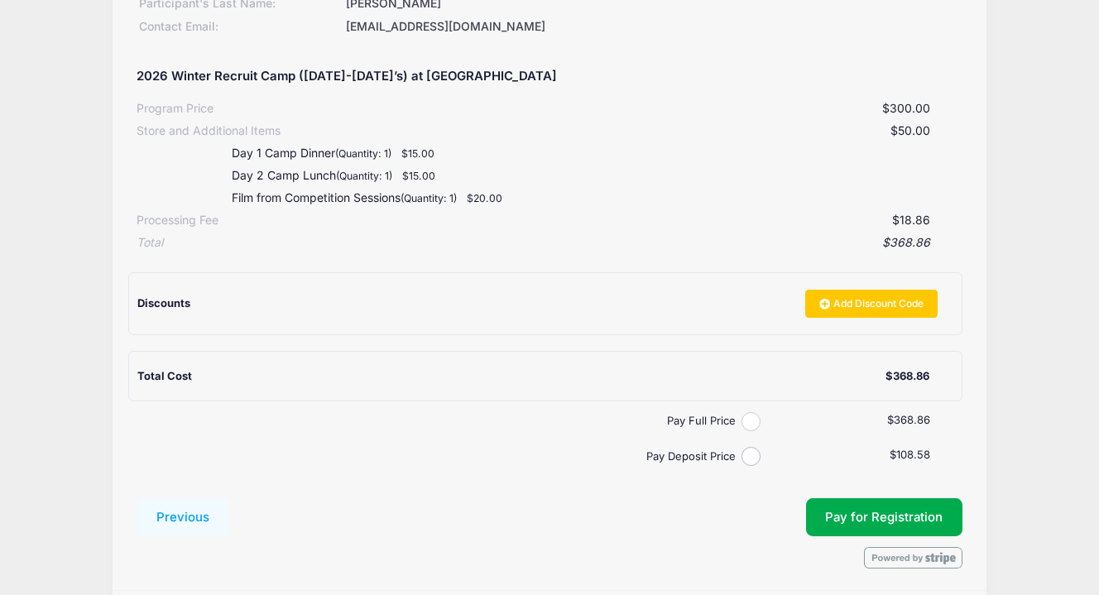
click at [751, 421] on input "Pay Full Price" at bounding box center [751, 421] width 19 height 19
radio input "true"
click at [887, 517] on button "Pay for Registration" at bounding box center [884, 517] width 157 height 38
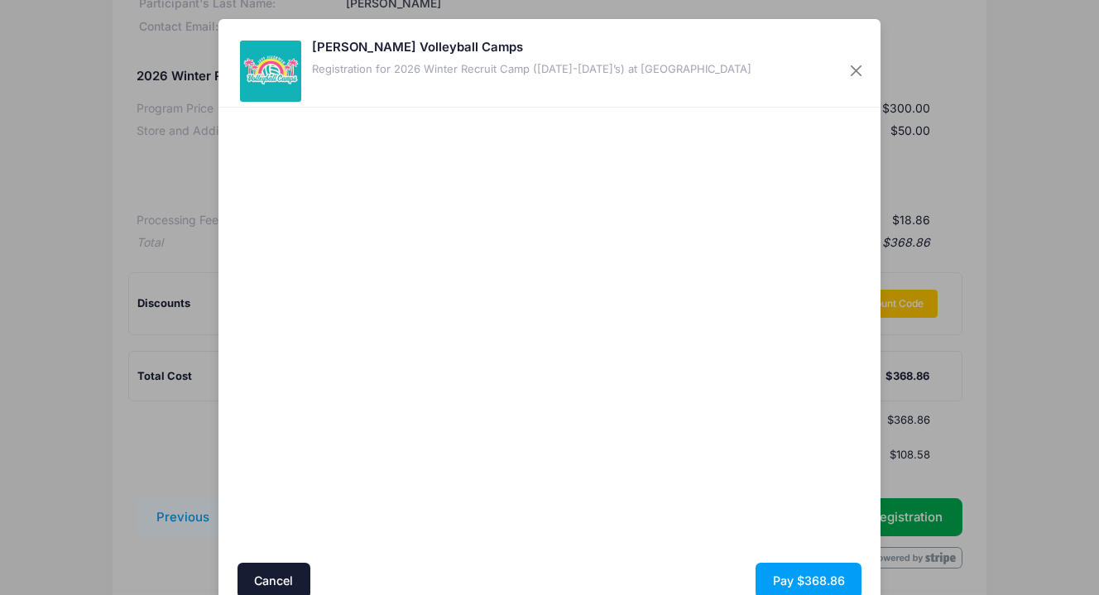
click at [724, 476] on div at bounding box center [710, 336] width 305 height 440
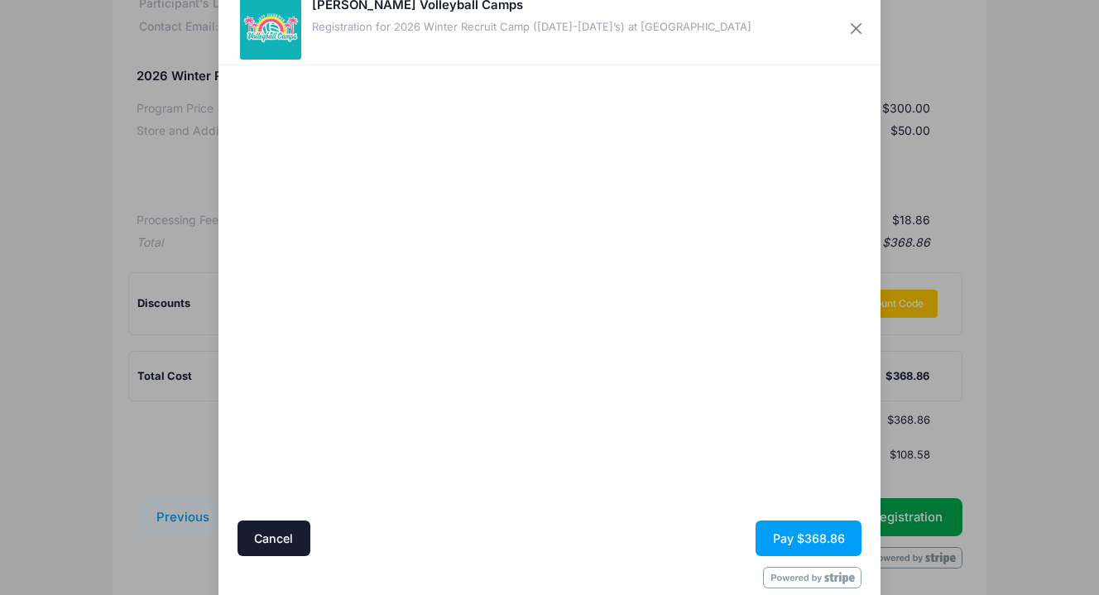
scroll to position [73, 0]
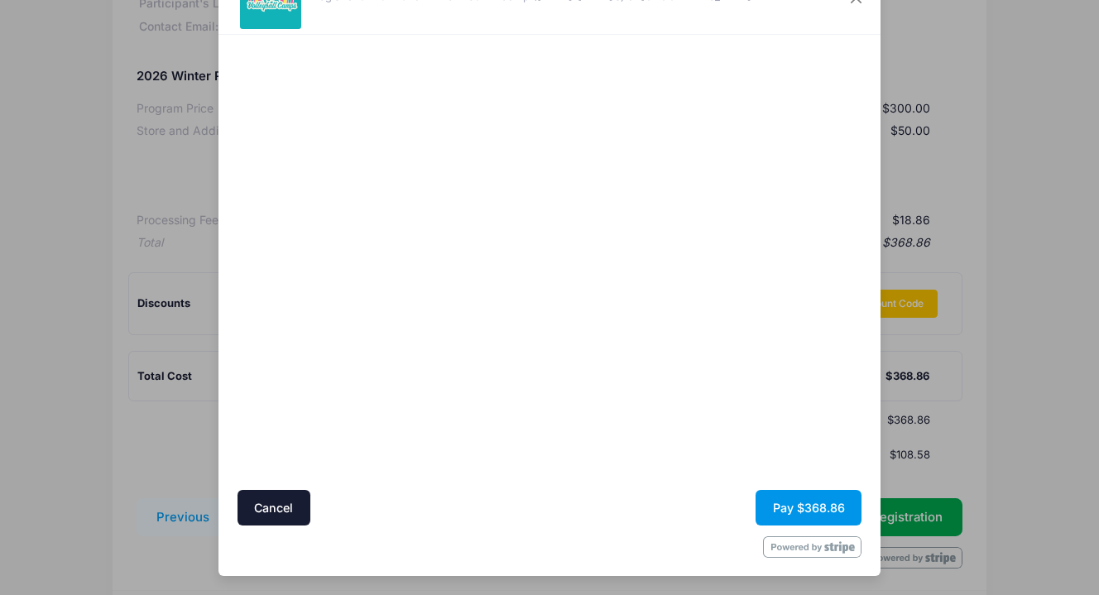
click at [804, 503] on button "Pay $368.86" at bounding box center [809, 508] width 106 height 36
